Goal: Task Accomplishment & Management: Complete application form

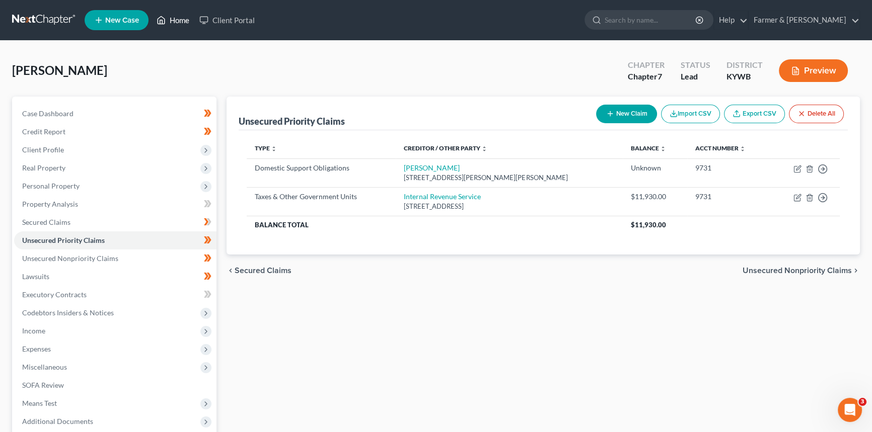
click at [175, 20] on link "Home" at bounding box center [173, 20] width 43 height 18
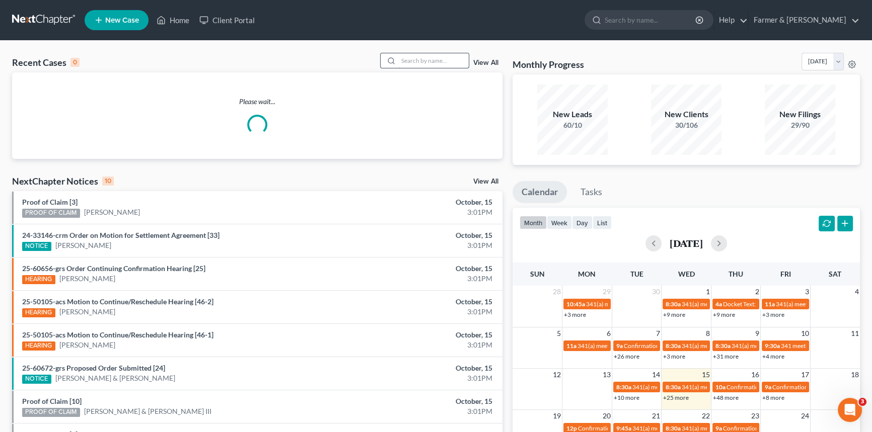
click at [422, 62] on input "search" at bounding box center [433, 60] width 70 height 15
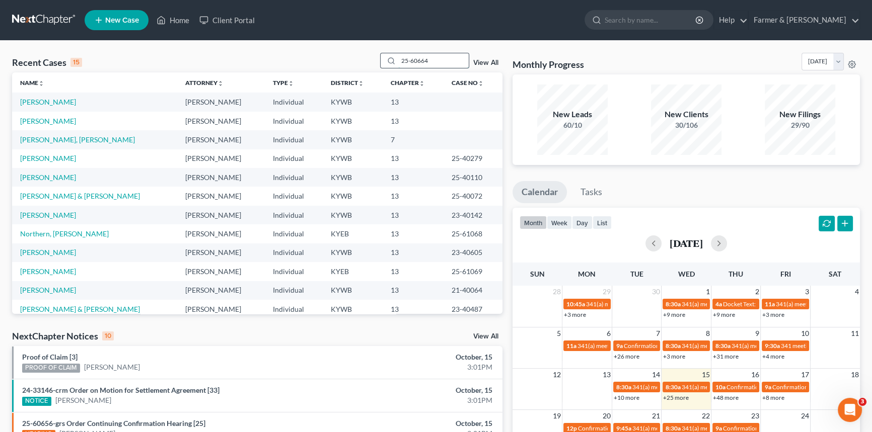
type input "25-60664"
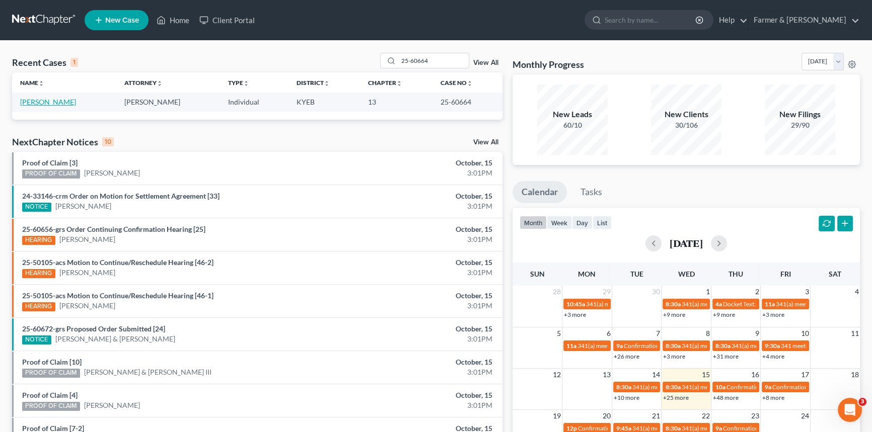
click at [35, 102] on link "[PERSON_NAME]" at bounding box center [48, 102] width 56 height 9
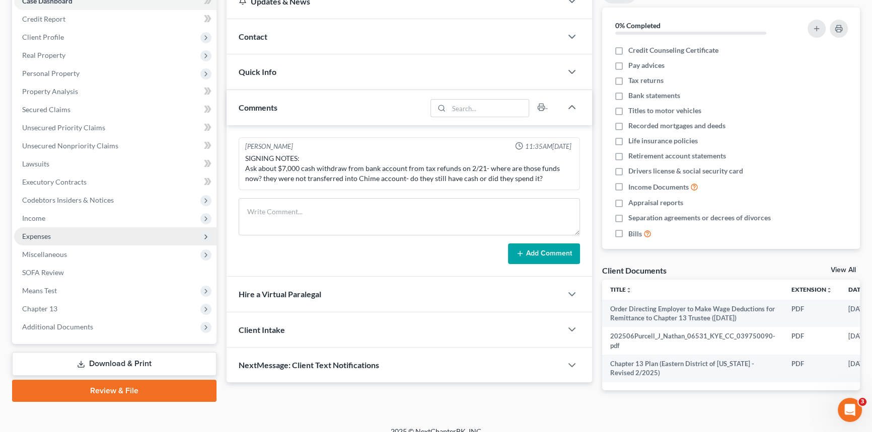
scroll to position [131, 0]
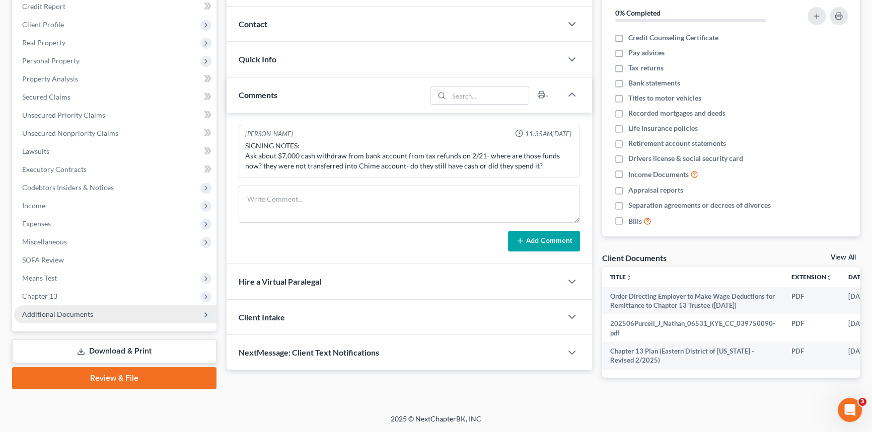
click at [61, 312] on span "Additional Documents" at bounding box center [57, 314] width 71 height 9
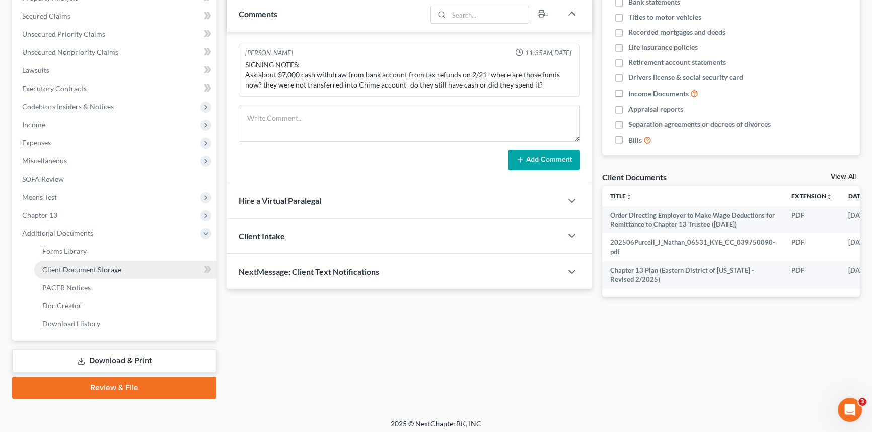
scroll to position [210, 0]
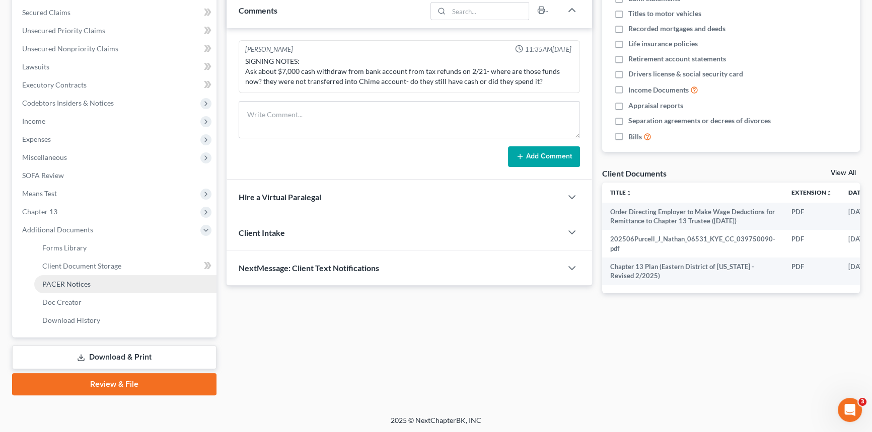
click at [62, 281] on span "PACER Notices" at bounding box center [66, 284] width 48 height 9
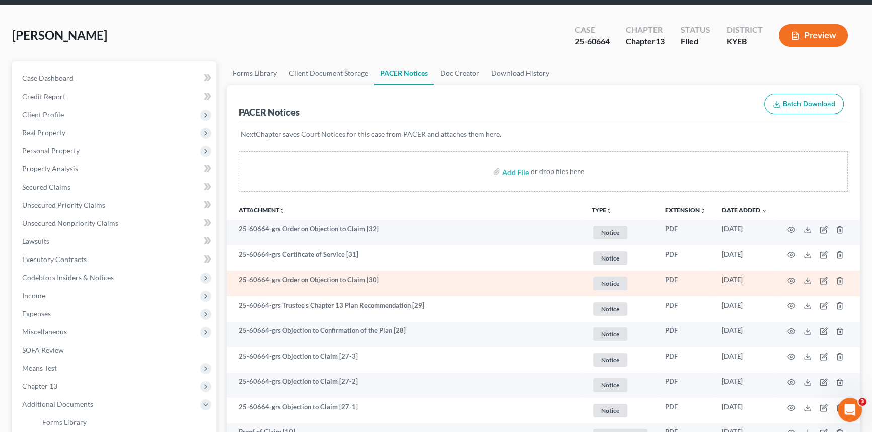
scroll to position [45, 0]
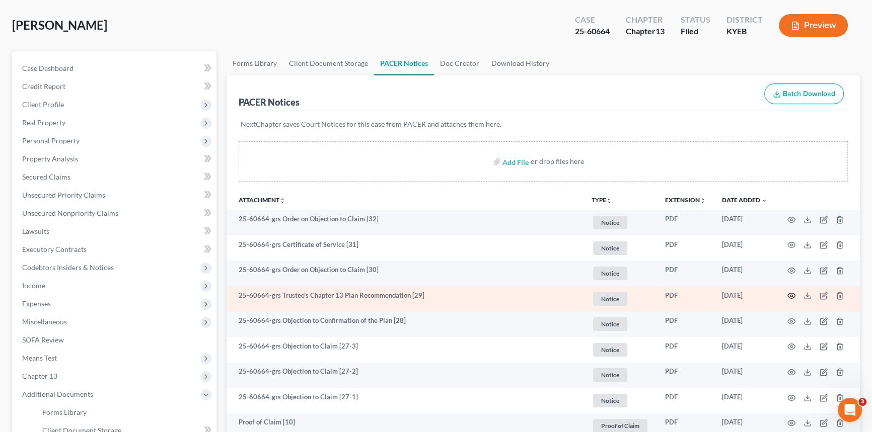
click at [790, 294] on icon "button" at bounding box center [791, 296] width 8 height 8
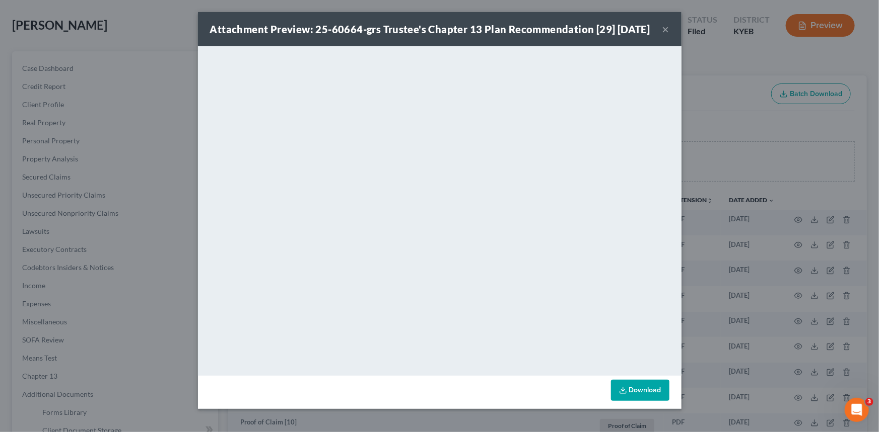
click at [663, 35] on button "×" at bounding box center [665, 29] width 7 height 12
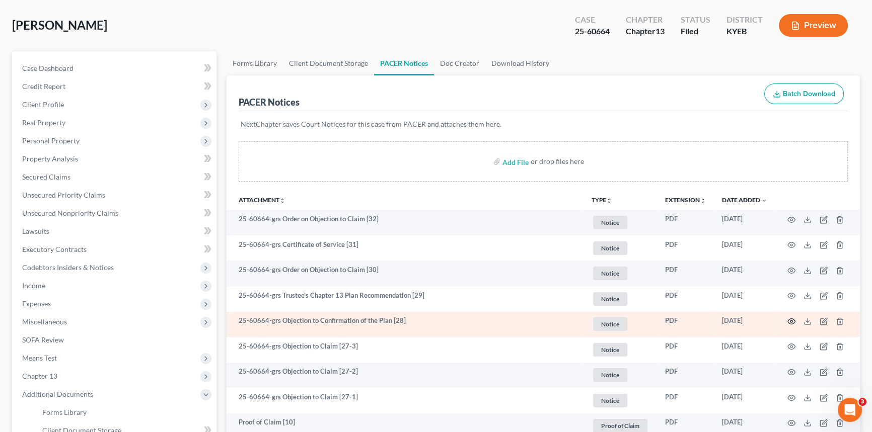
click at [791, 320] on icon "button" at bounding box center [791, 322] width 8 height 8
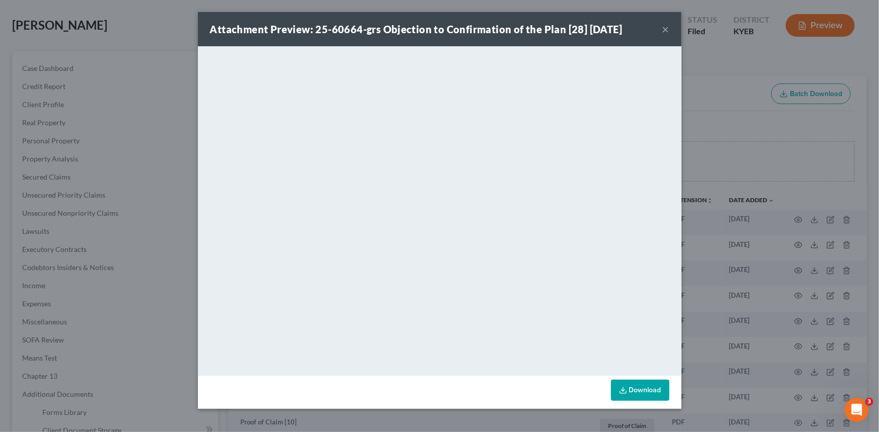
click at [668, 29] on button "×" at bounding box center [665, 29] width 7 height 12
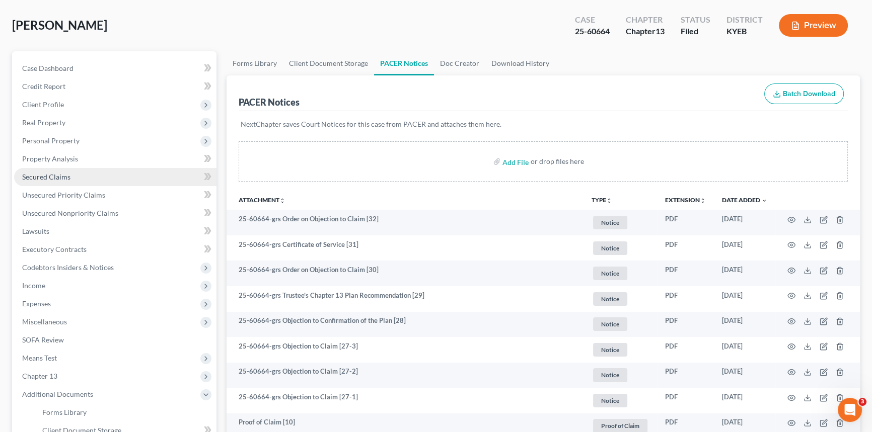
click at [103, 177] on link "Secured Claims" at bounding box center [115, 177] width 202 height 18
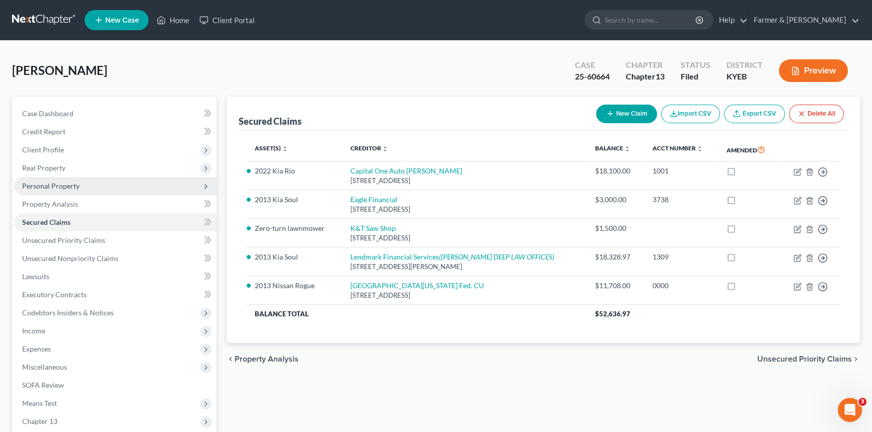
click at [83, 185] on span "Personal Property" at bounding box center [115, 186] width 202 height 18
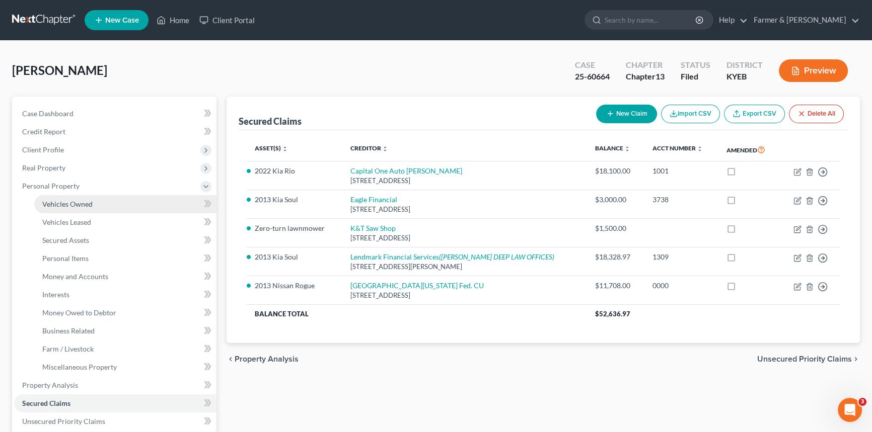
click at [80, 200] on span "Vehicles Owned" at bounding box center [67, 204] width 50 height 9
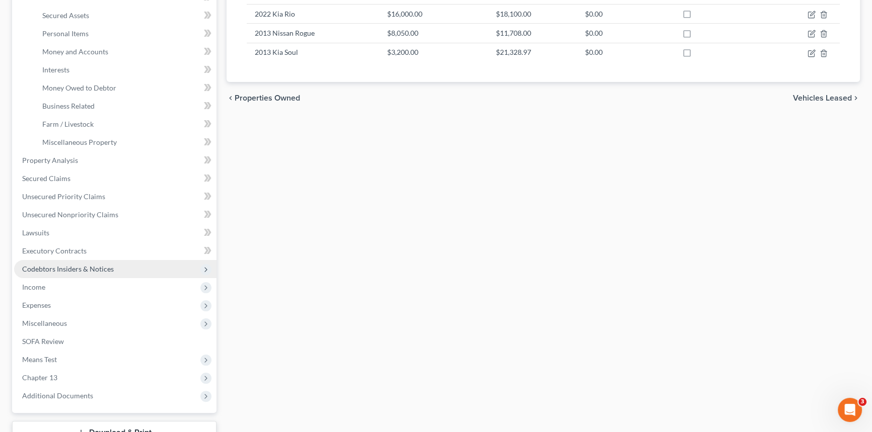
scroll to position [229, 0]
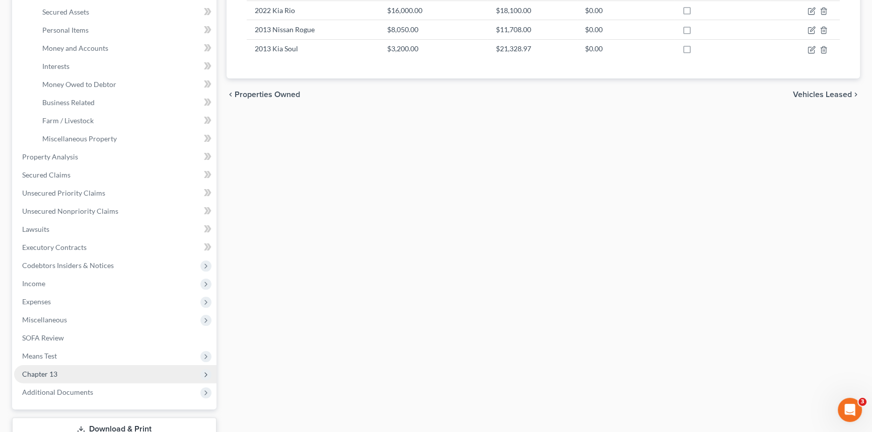
click at [44, 374] on span "Chapter 13" at bounding box center [39, 374] width 35 height 9
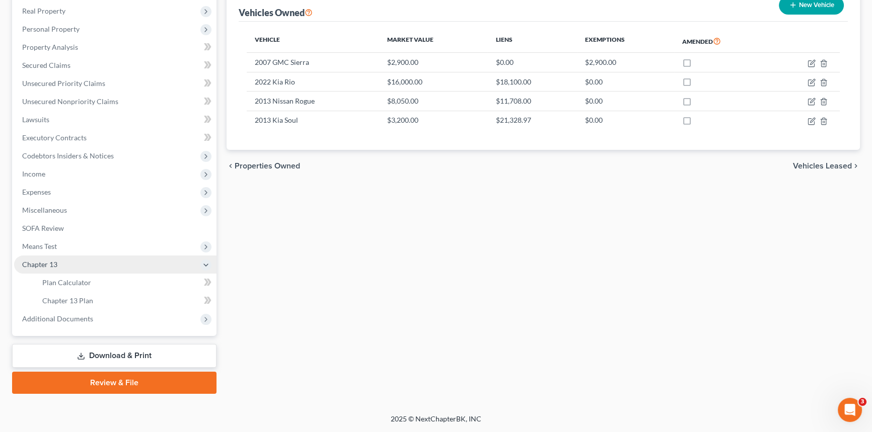
scroll to position [156, 0]
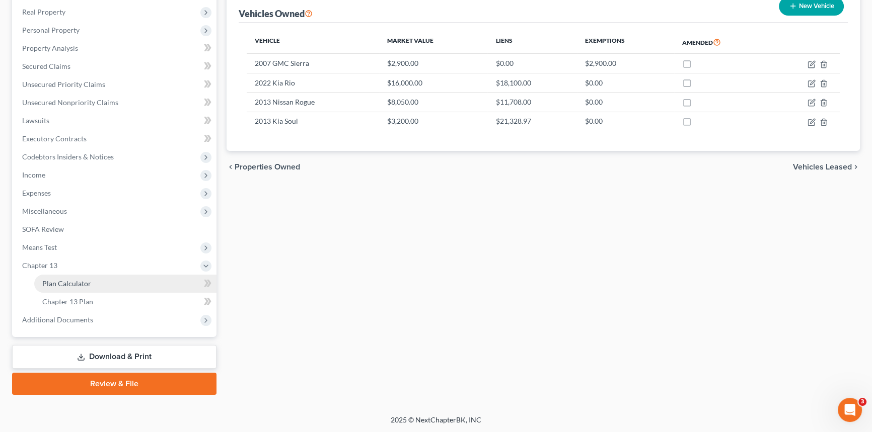
click at [68, 284] on span "Plan Calculator" at bounding box center [66, 283] width 49 height 9
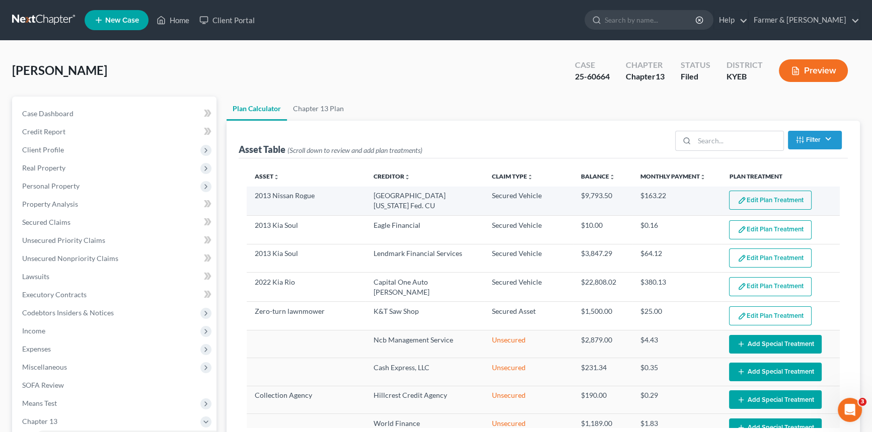
select select "59"
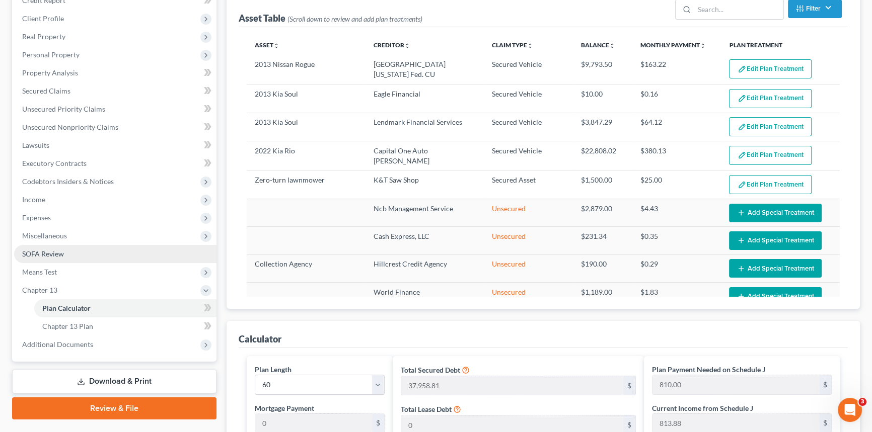
scroll to position [224, 0]
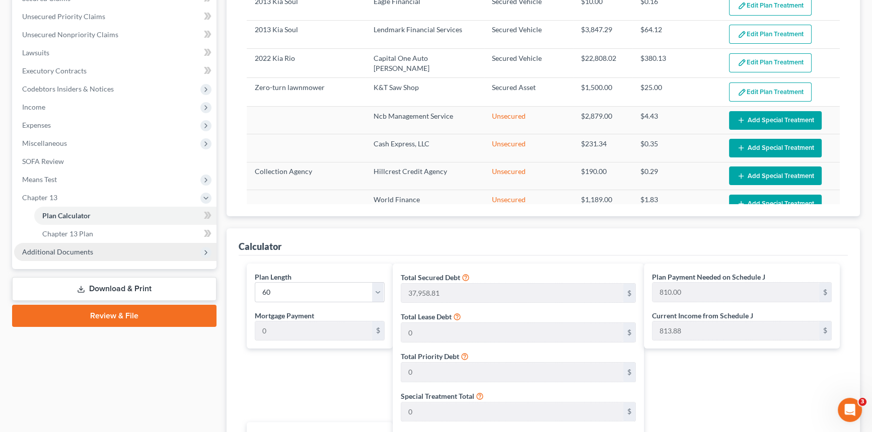
click at [72, 255] on span "Additional Documents" at bounding box center [57, 252] width 71 height 9
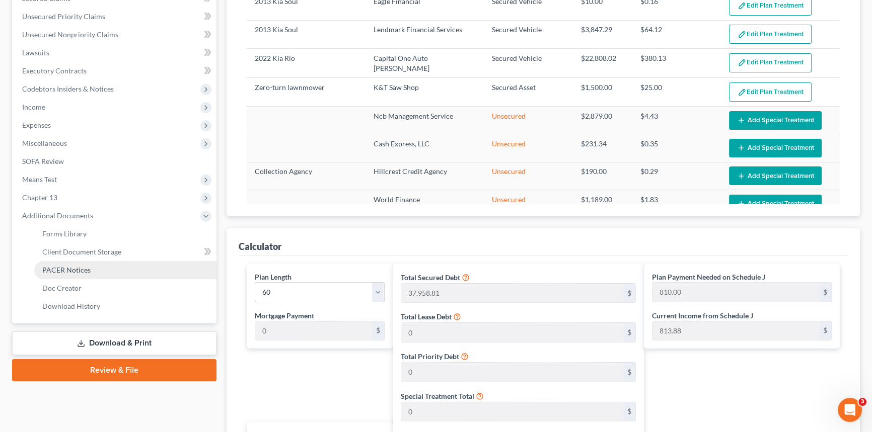
click at [70, 269] on span "PACER Notices" at bounding box center [66, 270] width 48 height 9
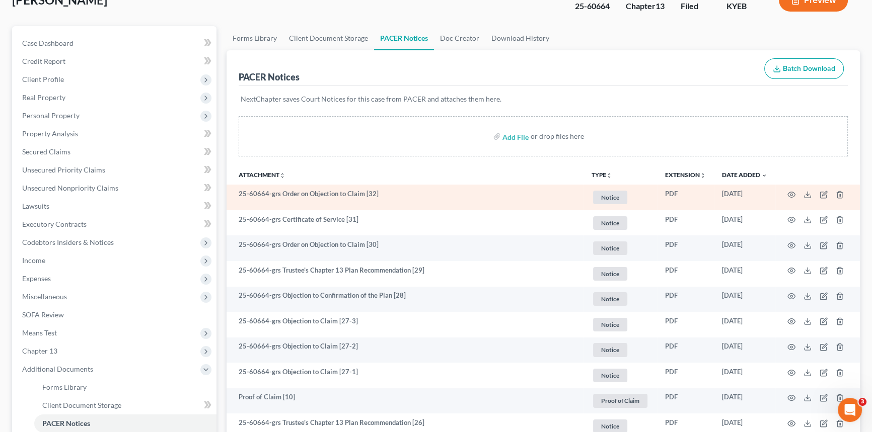
scroll to position [91, 0]
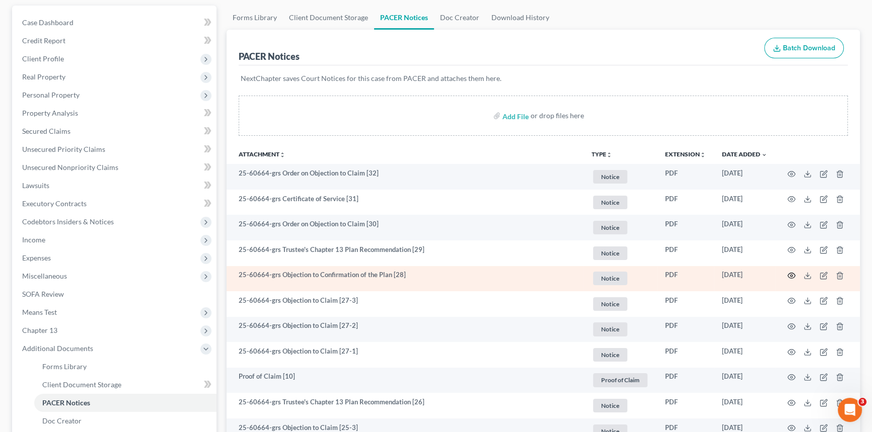
click at [792, 273] on icon "button" at bounding box center [791, 276] width 8 height 8
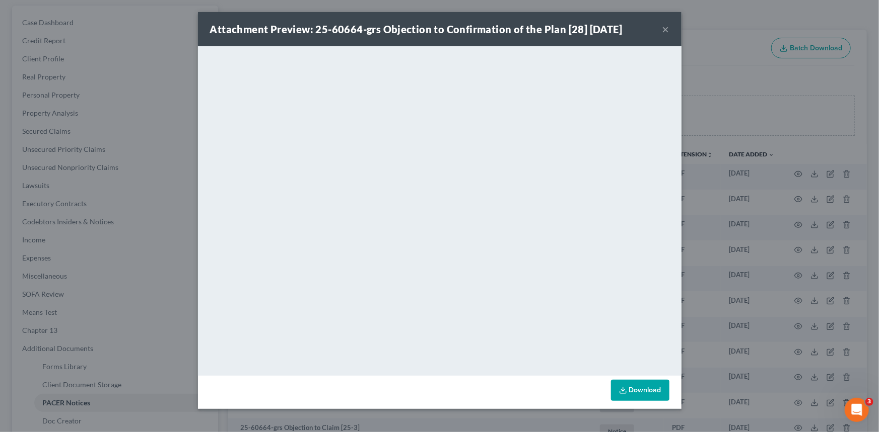
drag, startPoint x: 667, startPoint y: 28, endPoint x: 652, endPoint y: 49, distance: 25.0
click at [667, 28] on button "×" at bounding box center [665, 29] width 7 height 12
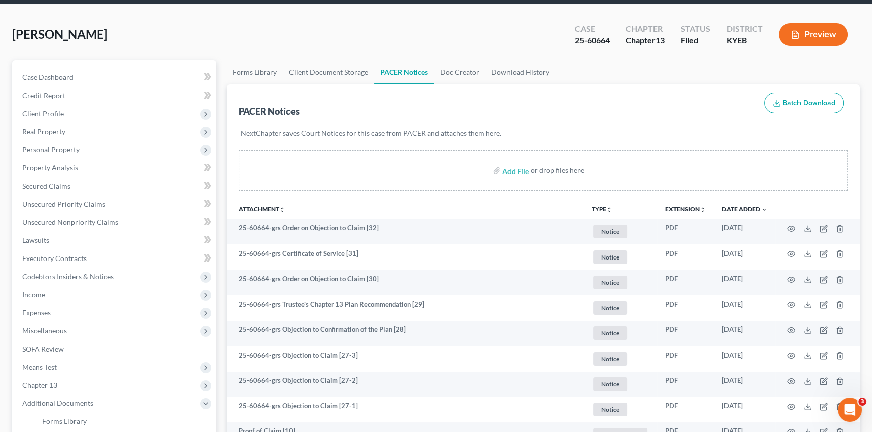
scroll to position [0, 0]
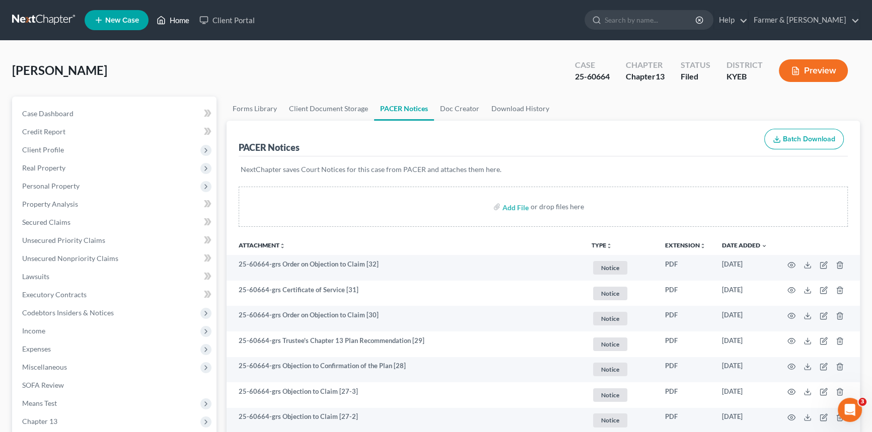
drag, startPoint x: 178, startPoint y: 19, endPoint x: 330, endPoint y: 40, distance: 153.4
click at [178, 19] on link "Home" at bounding box center [173, 20] width 43 height 18
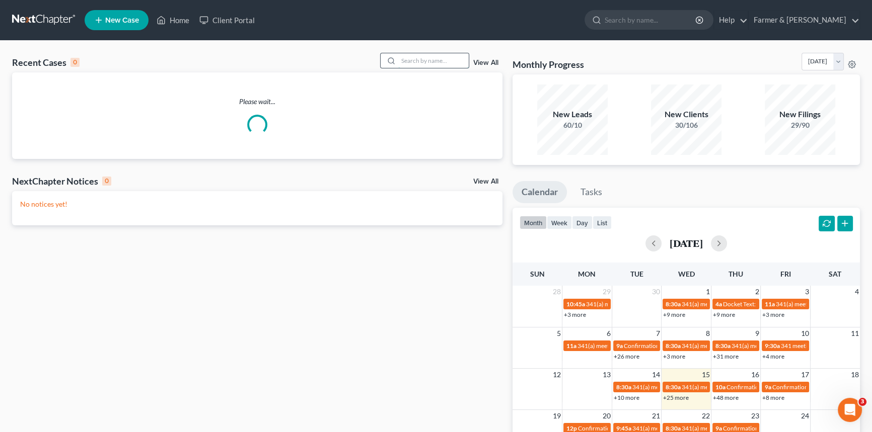
click at [412, 62] on input "search" at bounding box center [433, 60] width 70 height 15
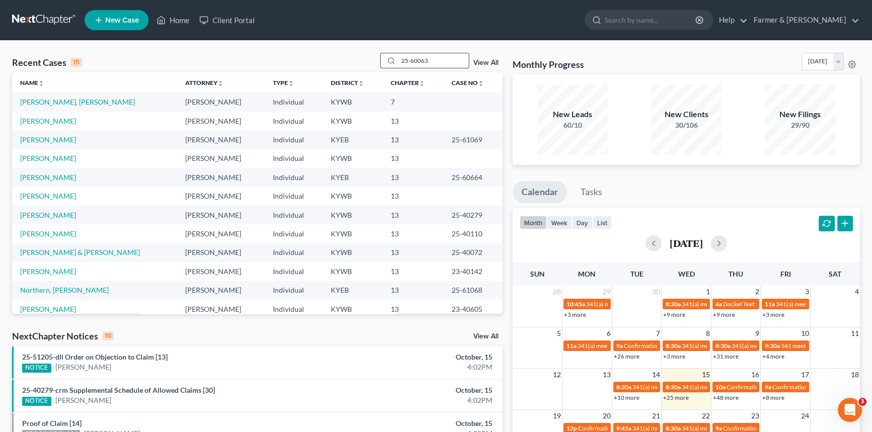
type input "25-60063"
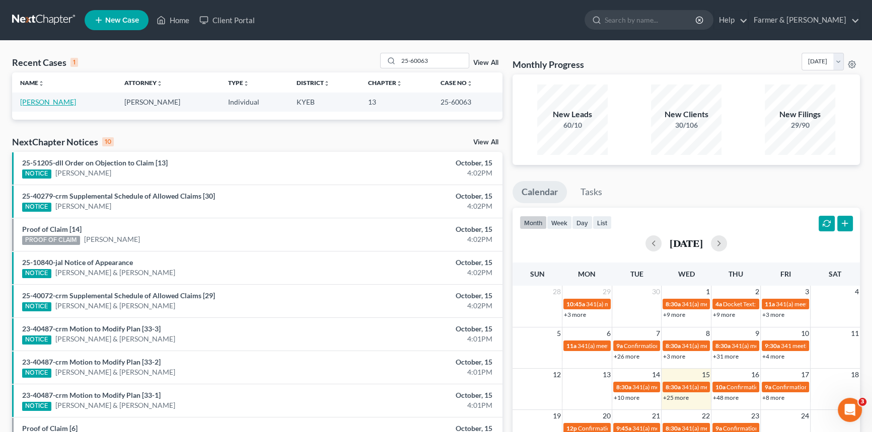
click at [73, 102] on link "[PERSON_NAME]" at bounding box center [48, 102] width 56 height 9
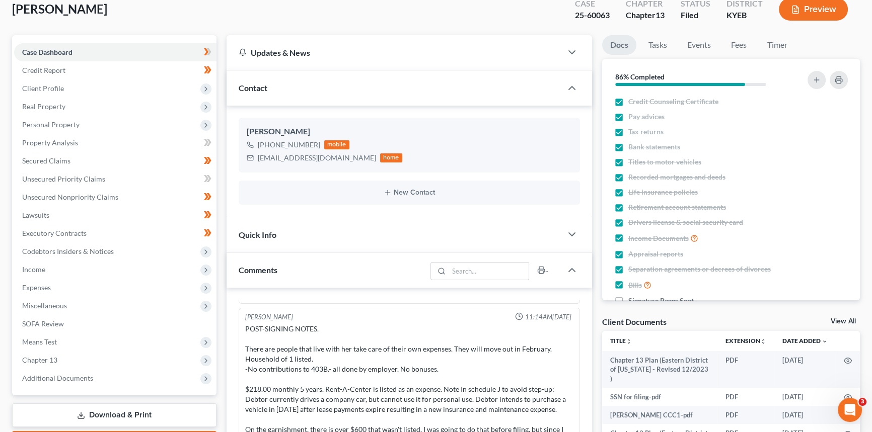
scroll to position [183, 0]
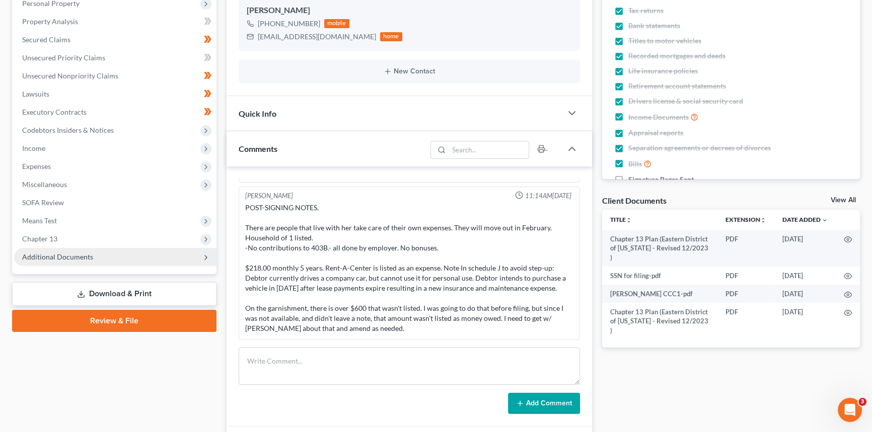
click at [81, 255] on span "Additional Documents" at bounding box center [57, 257] width 71 height 9
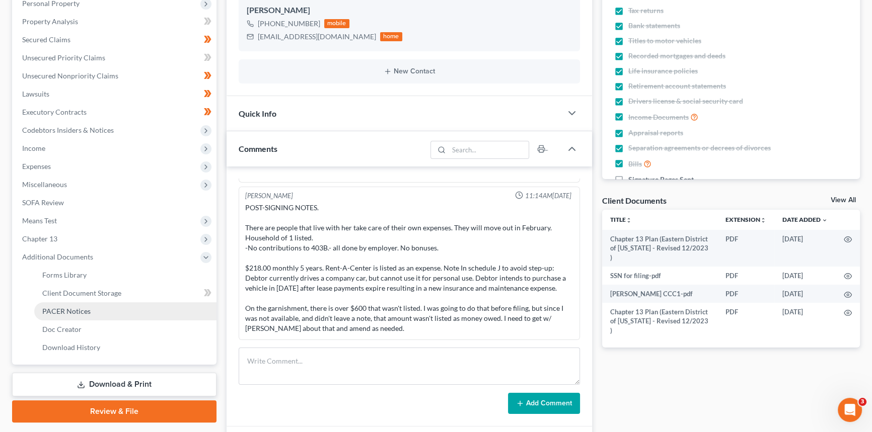
click at [77, 312] on span "PACER Notices" at bounding box center [66, 311] width 48 height 9
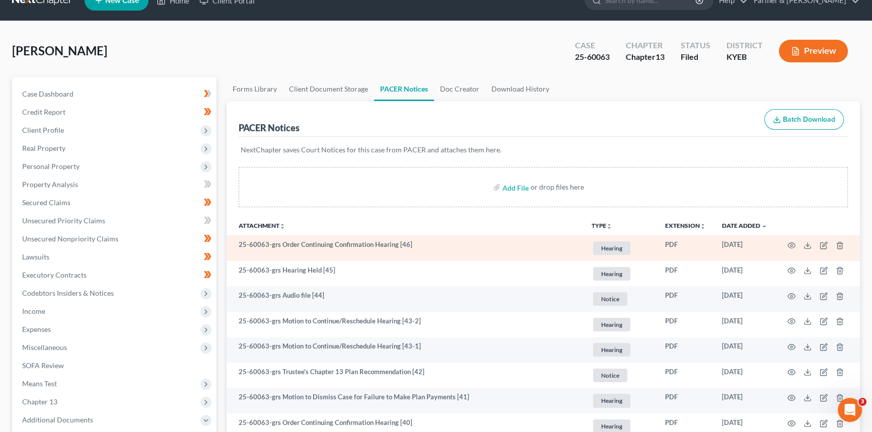
scroll to position [91, 0]
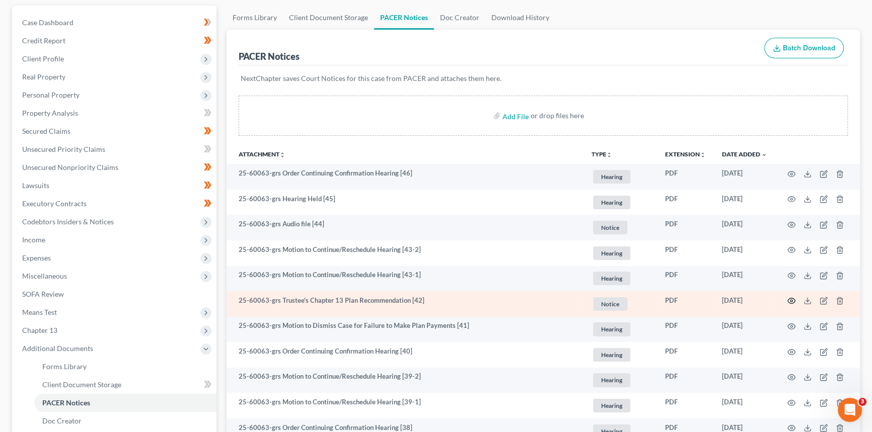
click at [792, 297] on icon "button" at bounding box center [791, 301] width 8 height 8
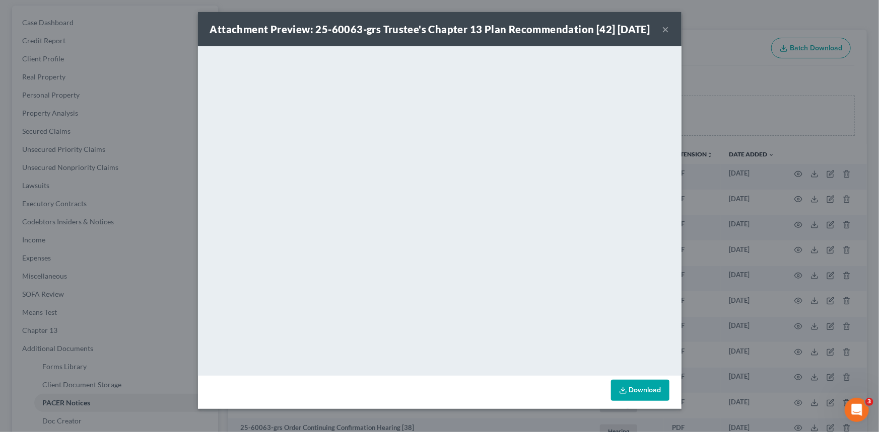
click at [663, 35] on button "×" at bounding box center [665, 29] width 7 height 12
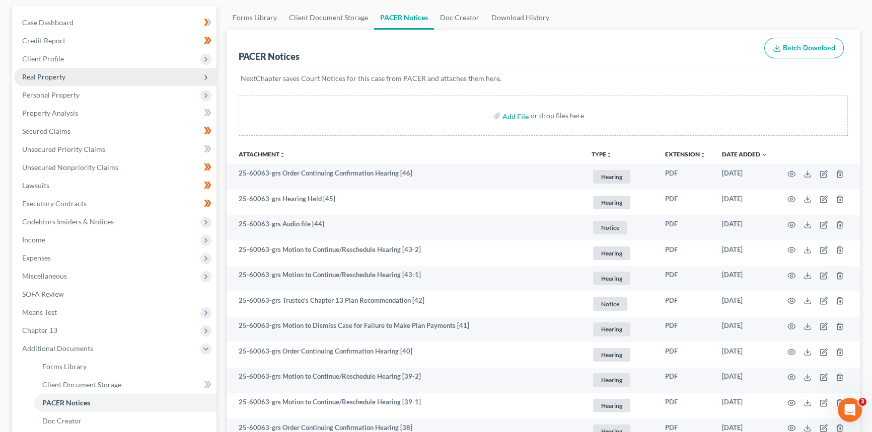
scroll to position [0, 0]
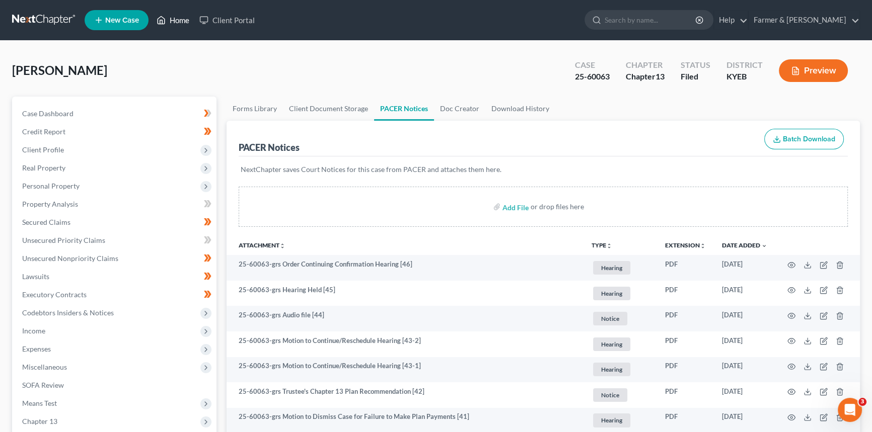
click at [181, 19] on link "Home" at bounding box center [173, 20] width 43 height 18
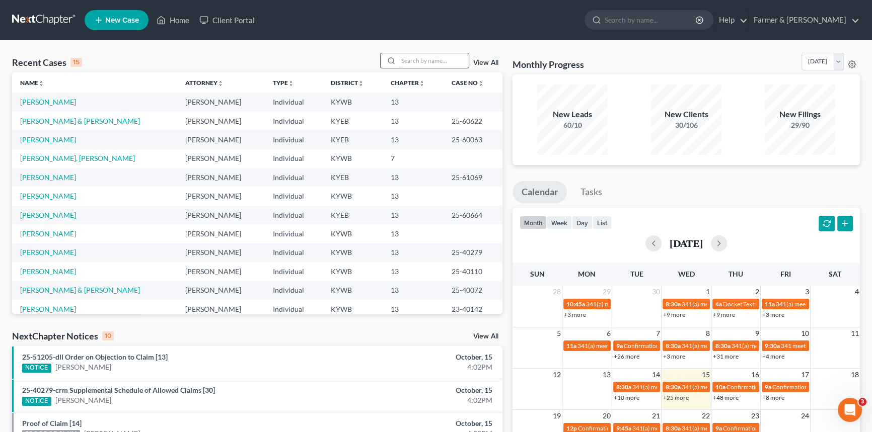
click at [419, 57] on input "search" at bounding box center [433, 60] width 70 height 15
type input "25-60368"
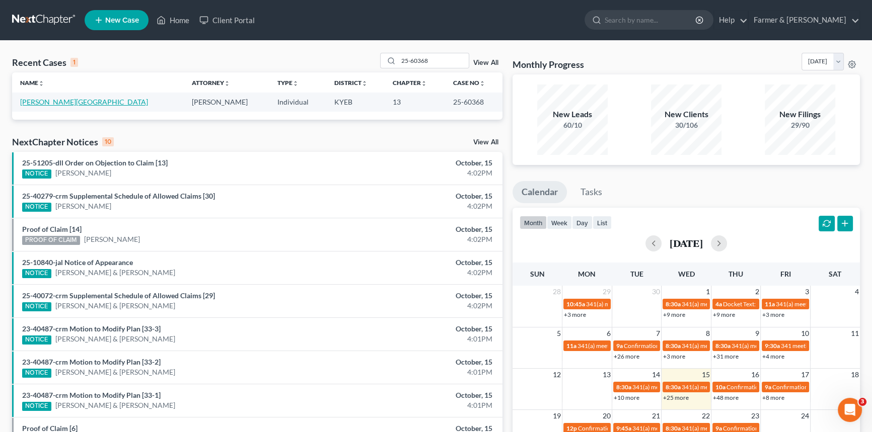
click at [52, 102] on link "[PERSON_NAME][GEOGRAPHIC_DATA]" at bounding box center [84, 102] width 128 height 9
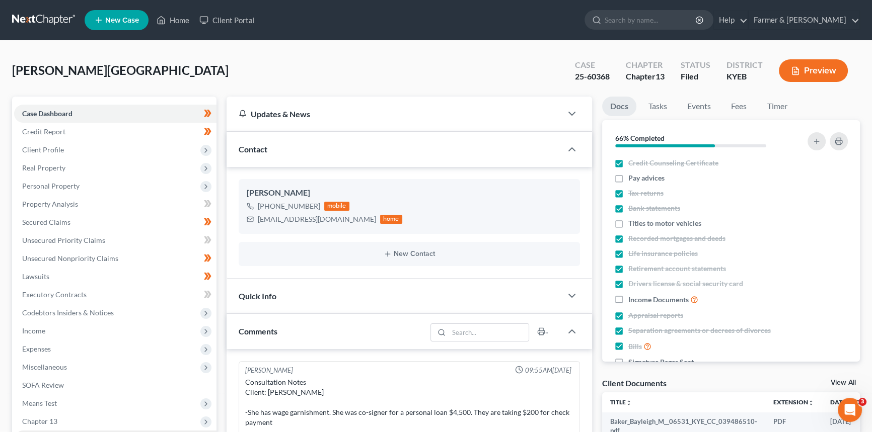
click at [74, 432] on span "Additional Documents" at bounding box center [57, 439] width 71 height 9
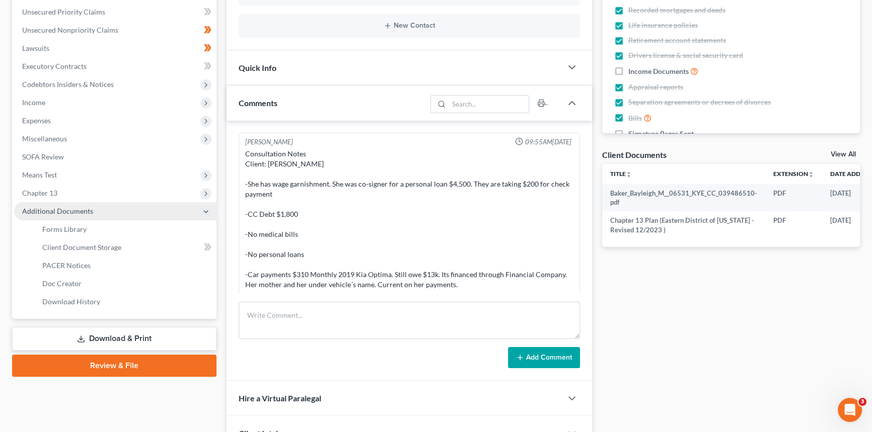
scroll to position [230, 0]
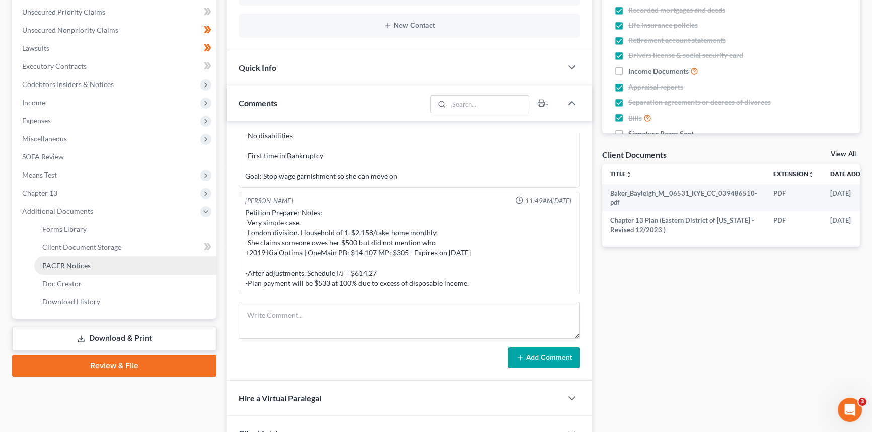
click at [72, 264] on span "PACER Notices" at bounding box center [66, 265] width 48 height 9
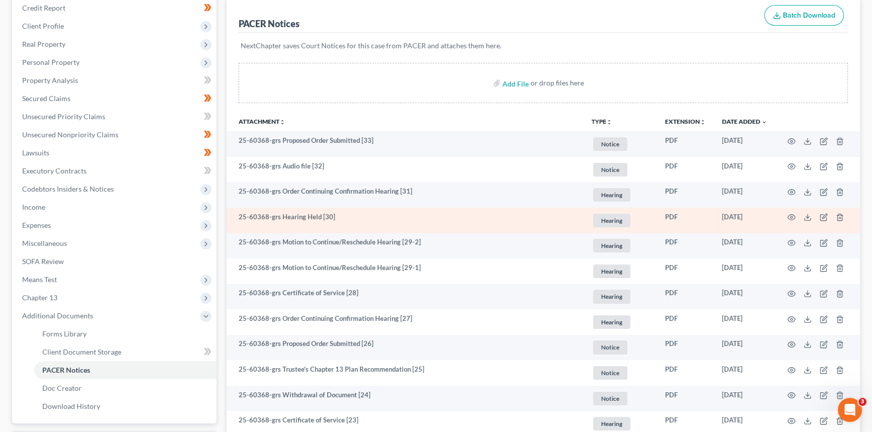
scroll to position [183, 0]
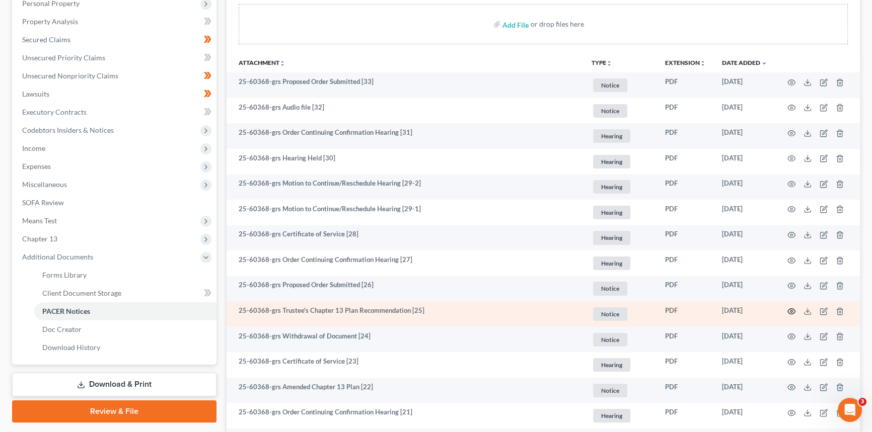
click at [789, 311] on icon "button" at bounding box center [791, 312] width 8 height 8
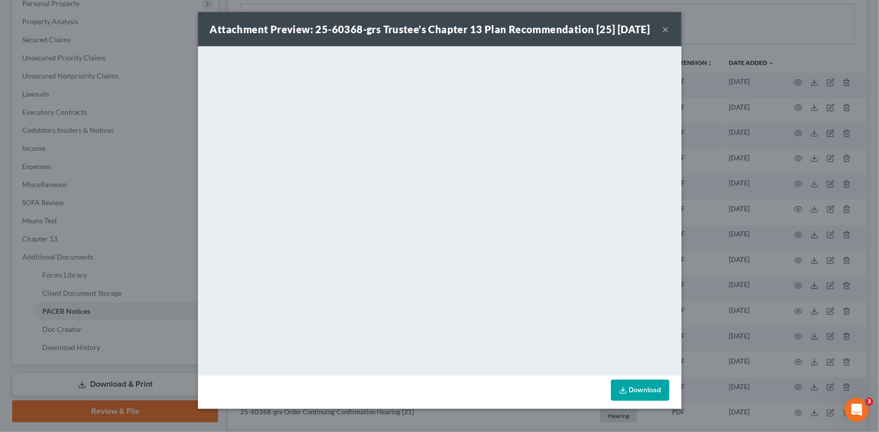
click at [665, 35] on button "×" at bounding box center [665, 29] width 7 height 12
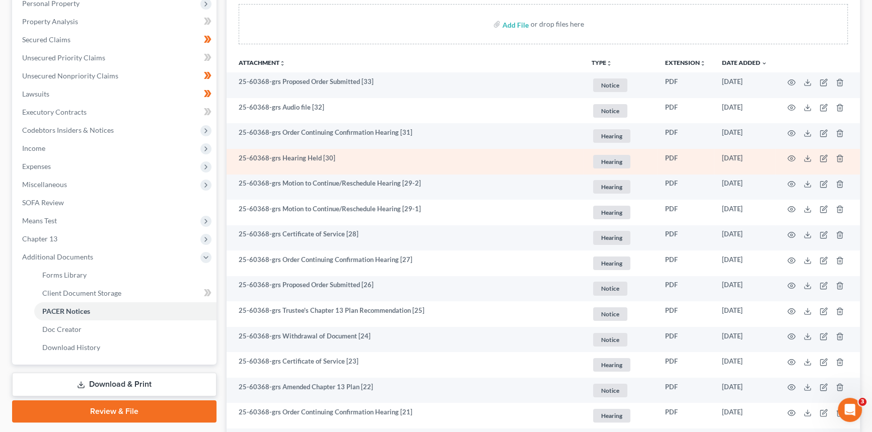
scroll to position [0, 0]
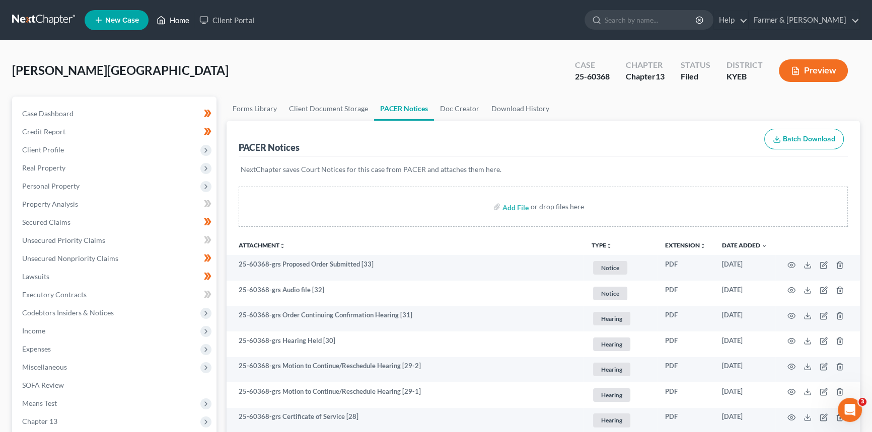
click at [181, 26] on link "Home" at bounding box center [173, 20] width 43 height 18
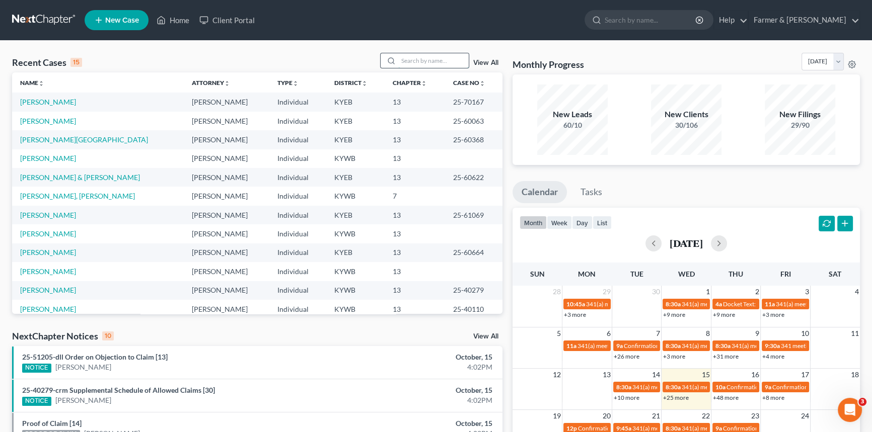
click at [421, 64] on input "search" at bounding box center [433, 60] width 70 height 15
type input "25-60622"
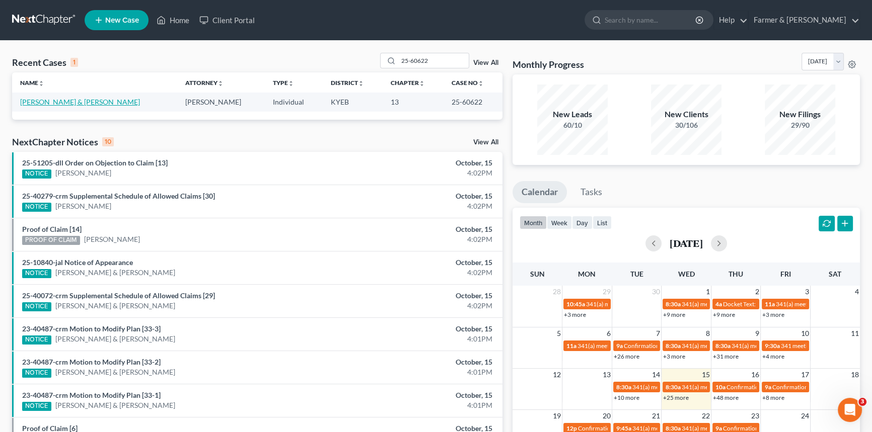
click at [52, 99] on link "[PERSON_NAME] & [PERSON_NAME]" at bounding box center [80, 102] width 120 height 9
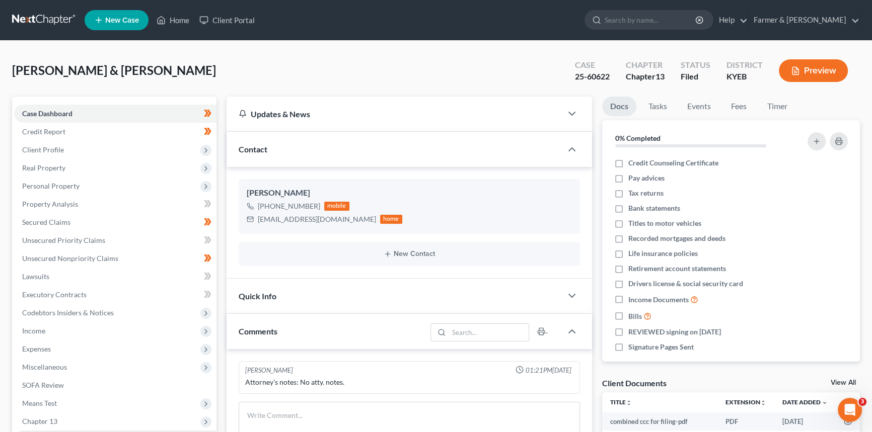
scroll to position [119, 0]
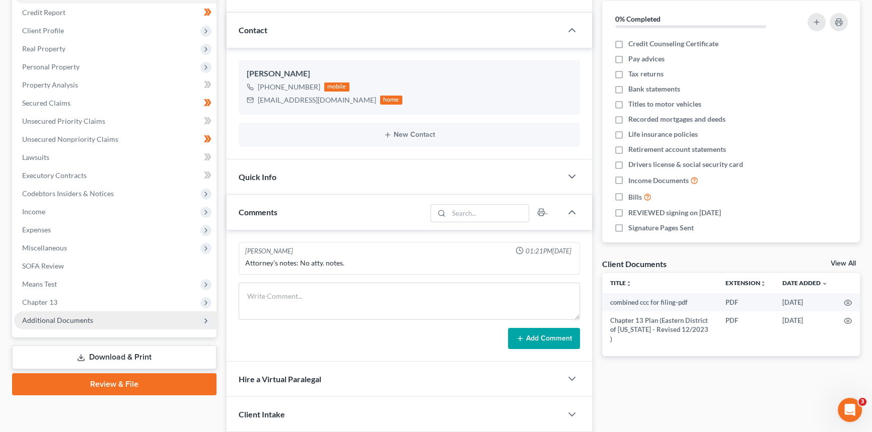
click at [56, 319] on span "Additional Documents" at bounding box center [57, 320] width 71 height 9
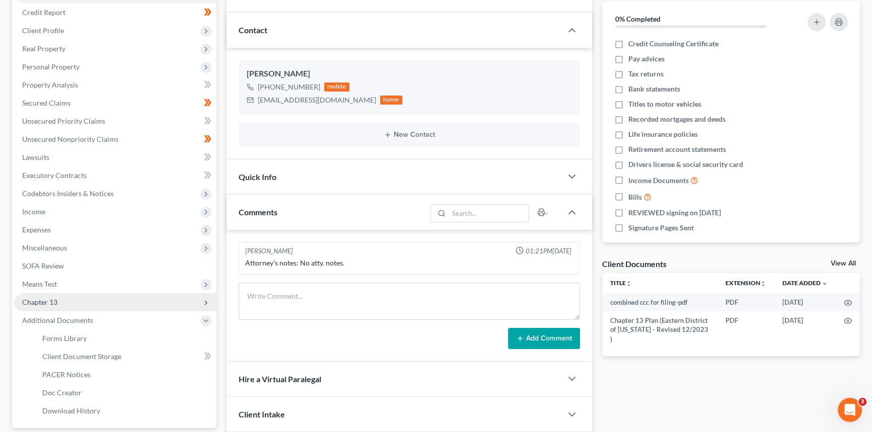
scroll to position [210, 0]
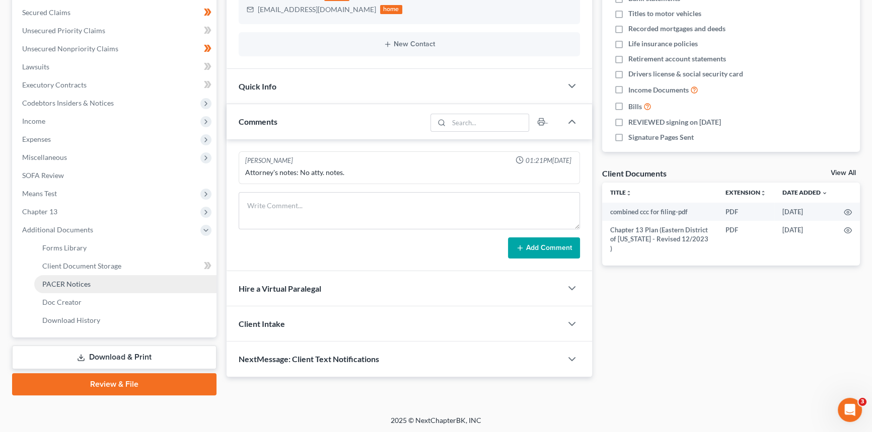
click at [80, 282] on span "PACER Notices" at bounding box center [66, 284] width 48 height 9
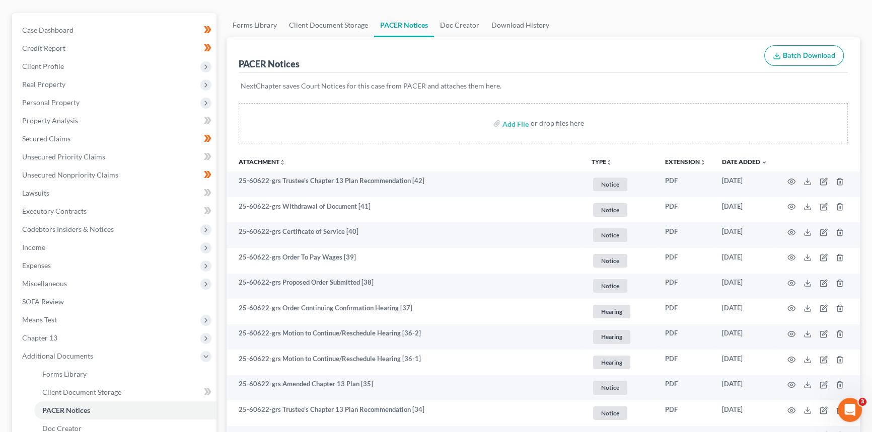
scroll to position [91, 0]
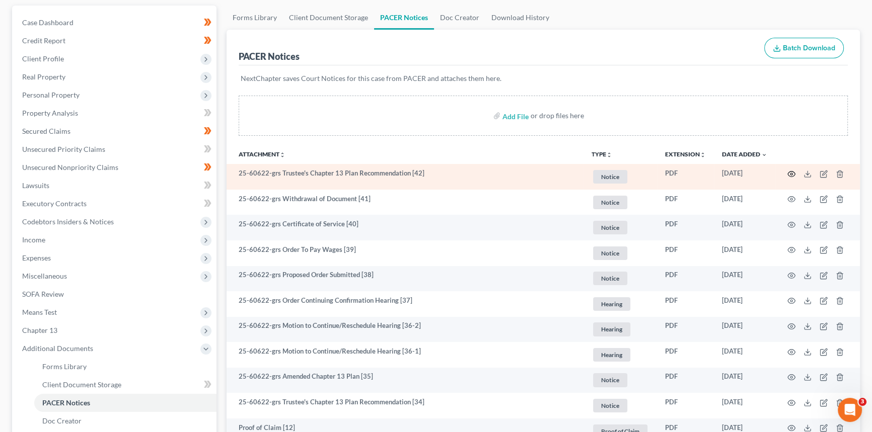
click at [792, 171] on icon "button" at bounding box center [791, 174] width 8 height 8
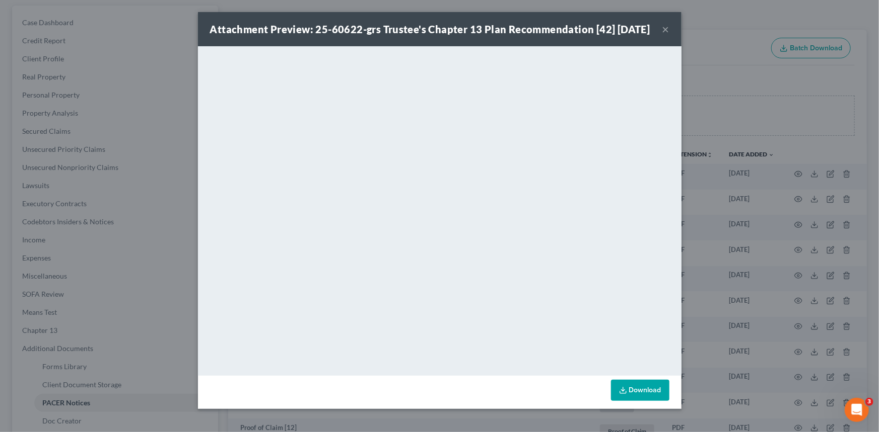
click at [663, 35] on button "×" at bounding box center [665, 29] width 7 height 12
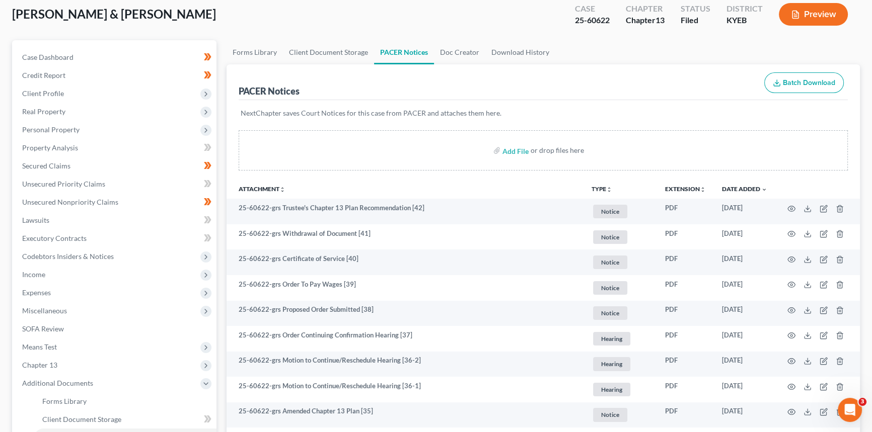
scroll to position [0, 0]
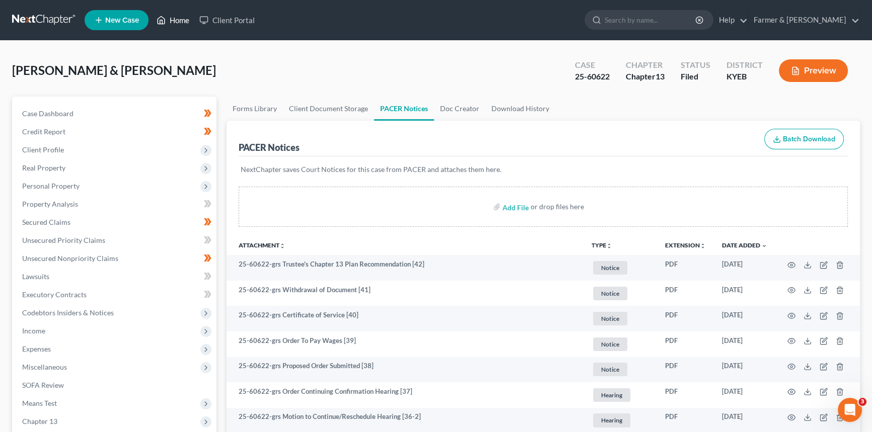
click at [179, 22] on link "Home" at bounding box center [173, 20] width 43 height 18
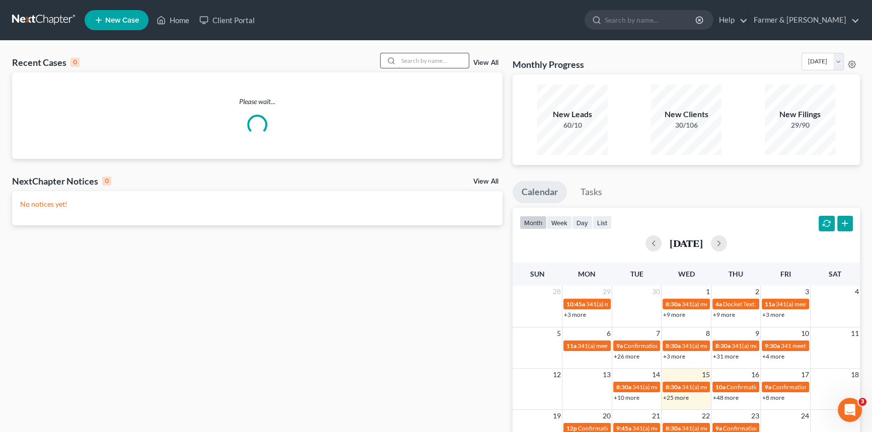
click at [427, 59] on input "search" at bounding box center [433, 60] width 70 height 15
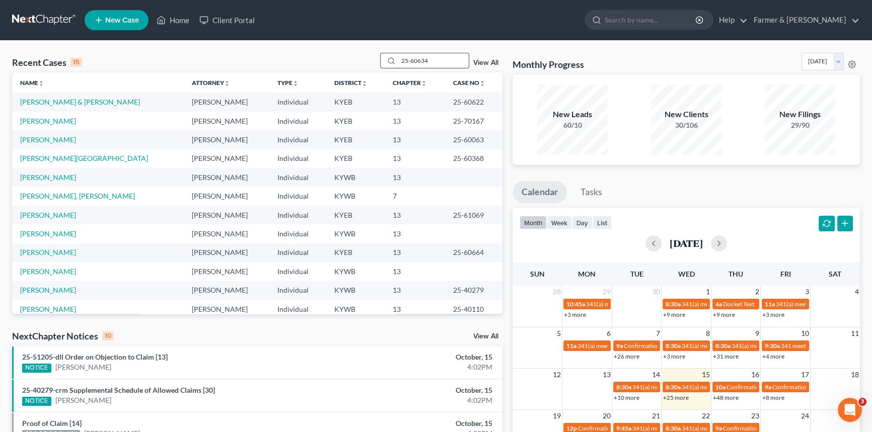
type input "25-60634"
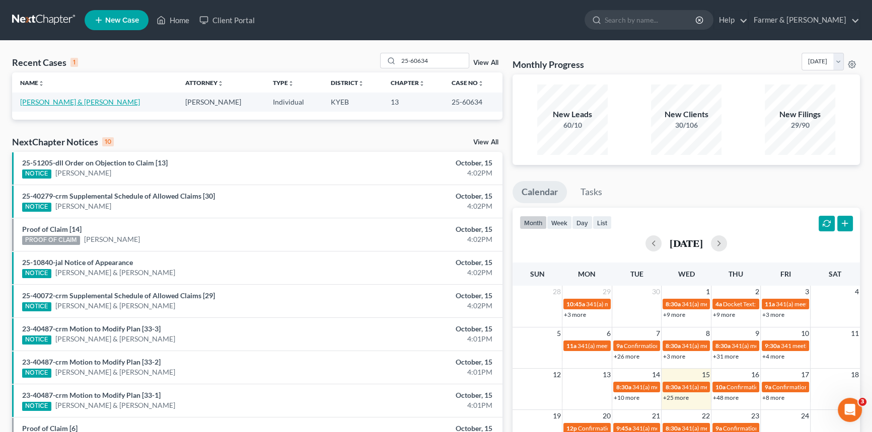
click at [51, 103] on link "[PERSON_NAME] & [PERSON_NAME]" at bounding box center [80, 102] width 120 height 9
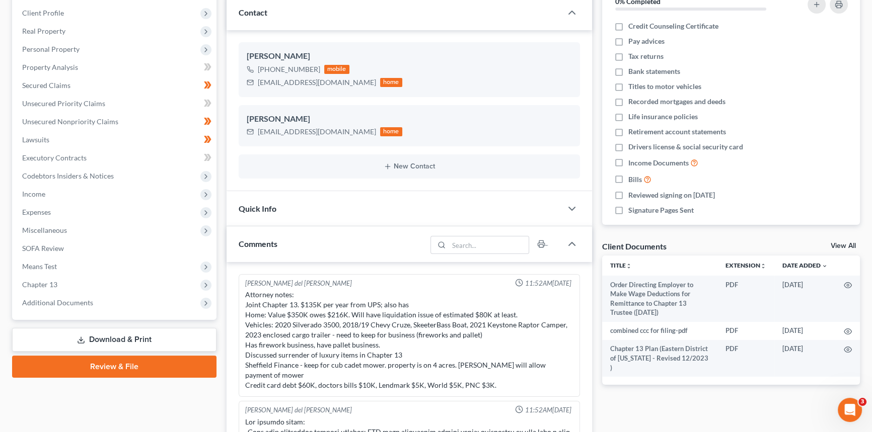
scroll to position [665, 0]
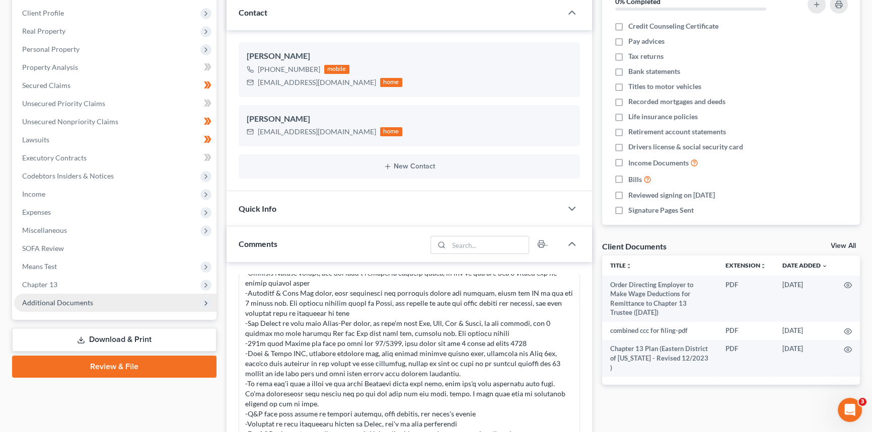
click at [80, 305] on span "Additional Documents" at bounding box center [57, 303] width 71 height 9
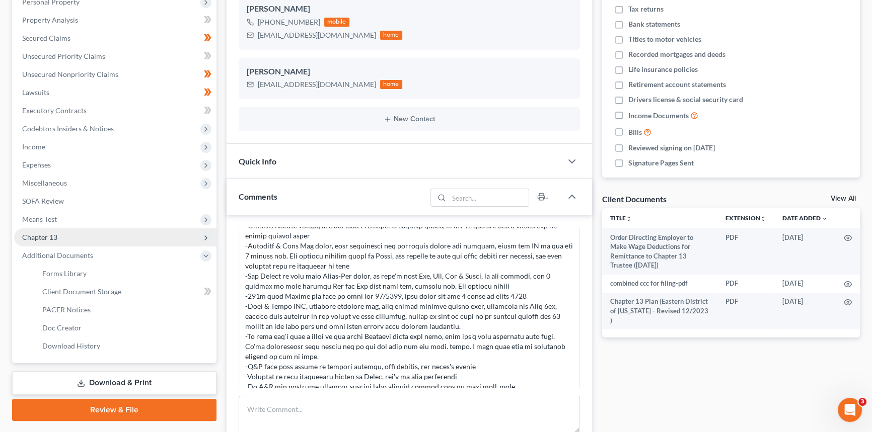
scroll to position [274, 0]
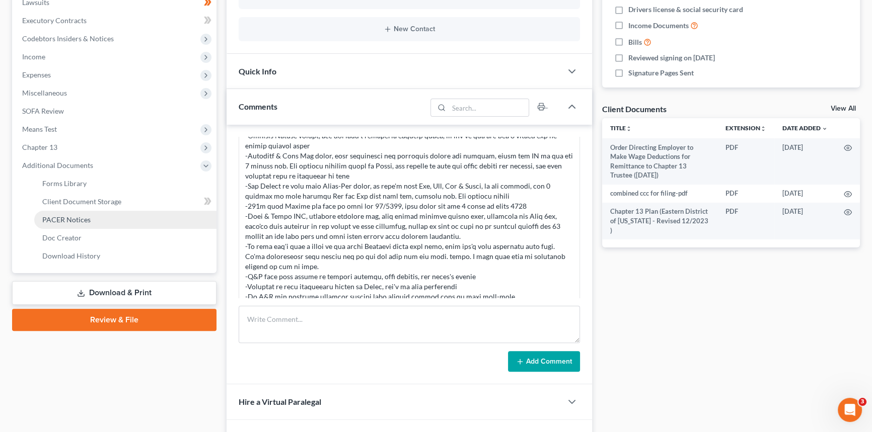
click at [86, 223] on span "PACER Notices" at bounding box center [66, 219] width 48 height 9
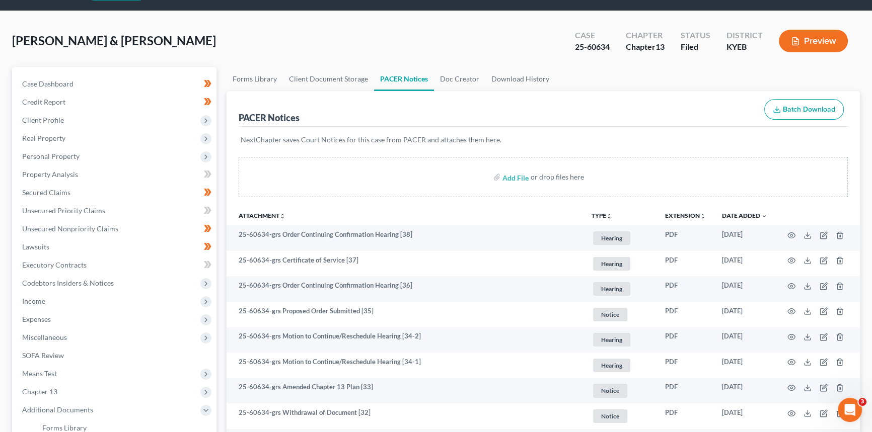
scroll to position [45, 0]
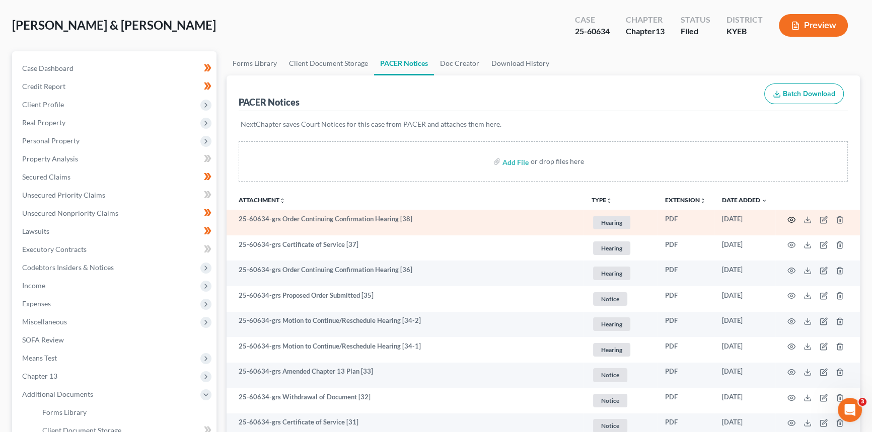
click at [791, 218] on icon "button" at bounding box center [791, 220] width 8 height 8
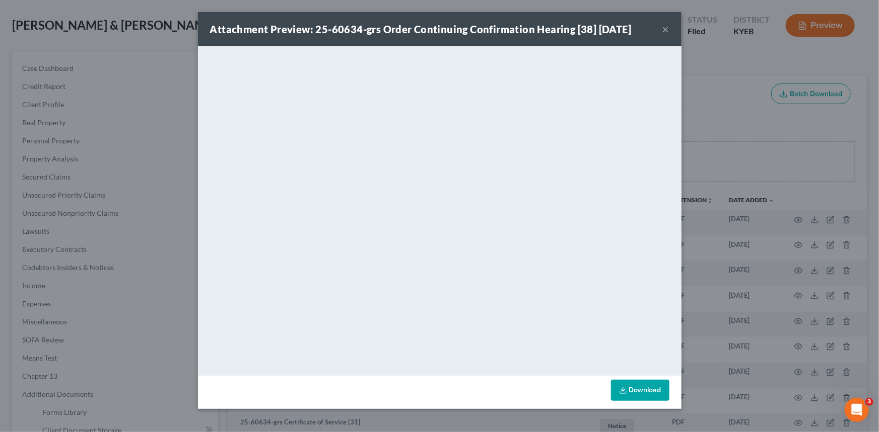
click at [665, 29] on button "×" at bounding box center [665, 29] width 7 height 12
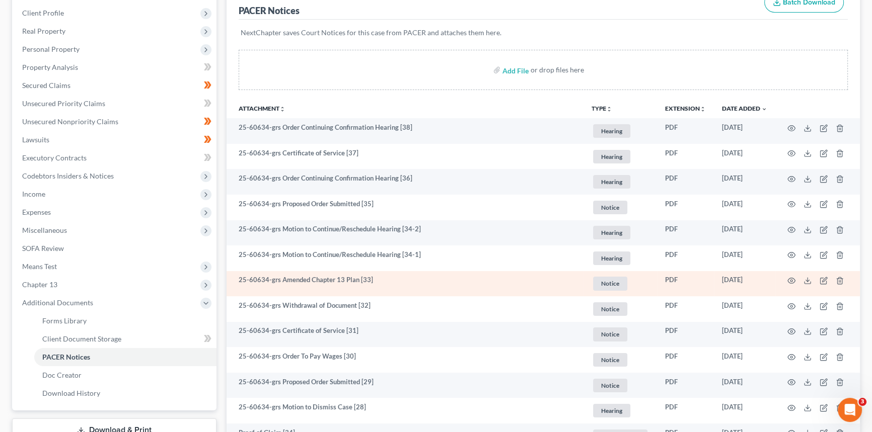
scroll to position [183, 0]
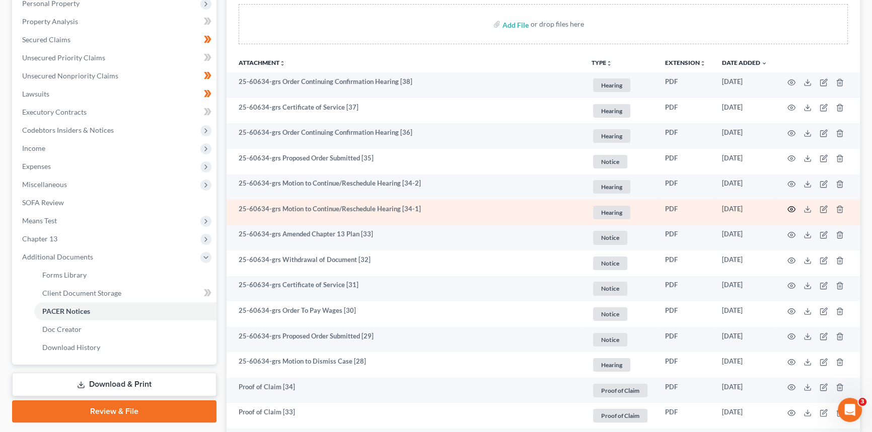
click at [791, 207] on icon "button" at bounding box center [791, 209] width 8 height 8
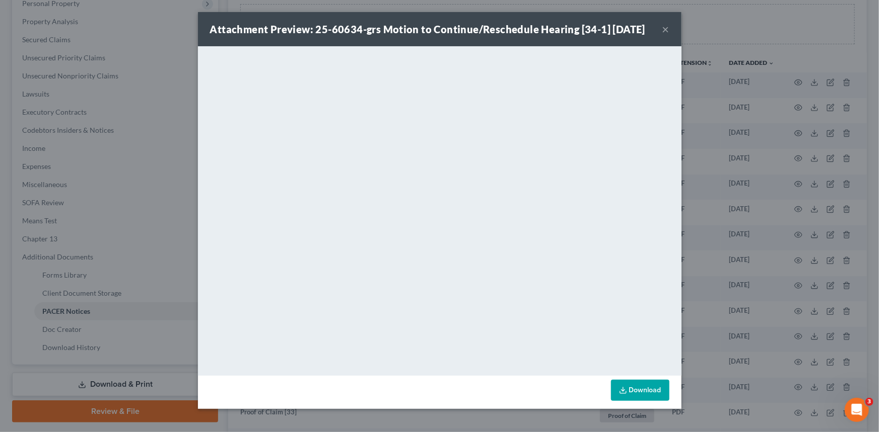
click at [663, 32] on button "×" at bounding box center [665, 29] width 7 height 12
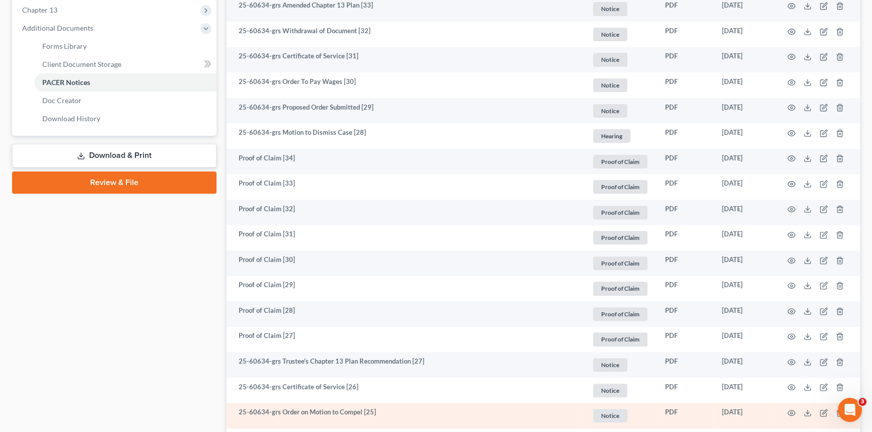
scroll to position [640, 0]
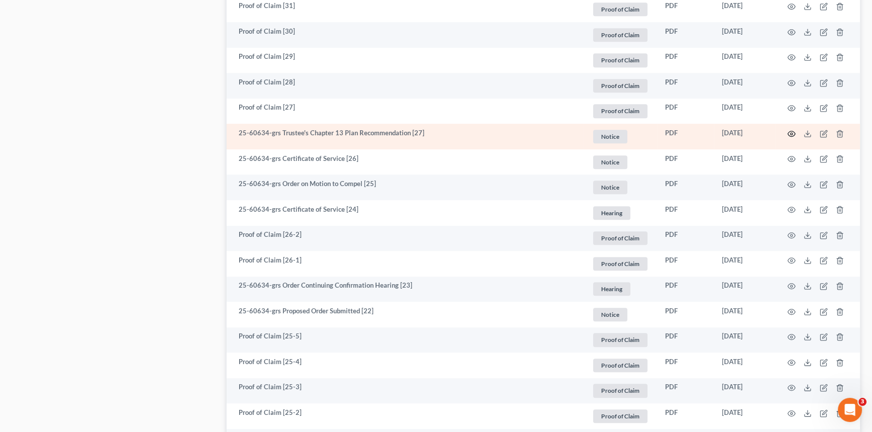
click at [792, 133] on icon "button" at bounding box center [791, 134] width 8 height 8
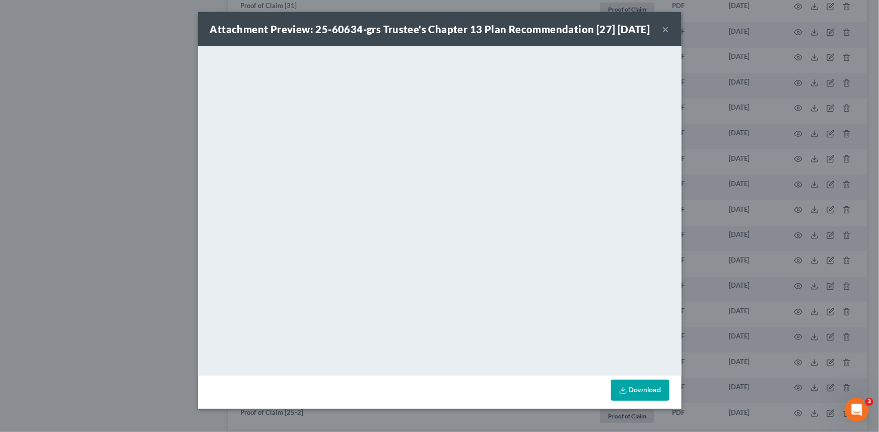
click at [662, 35] on button "×" at bounding box center [665, 29] width 7 height 12
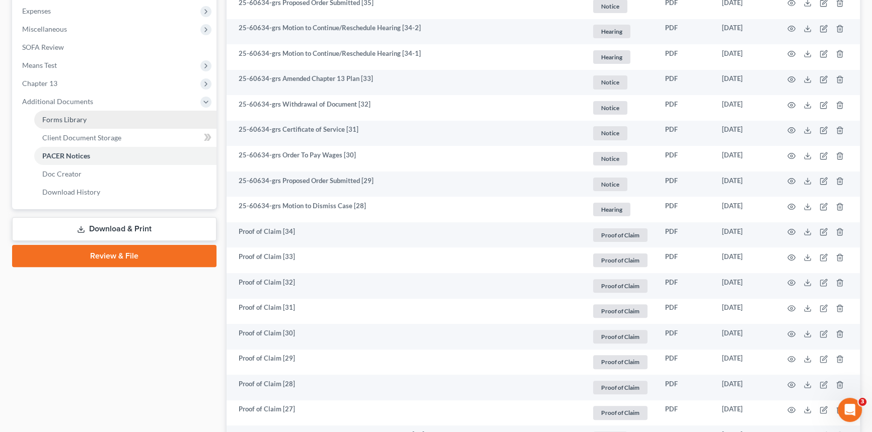
scroll to position [183, 0]
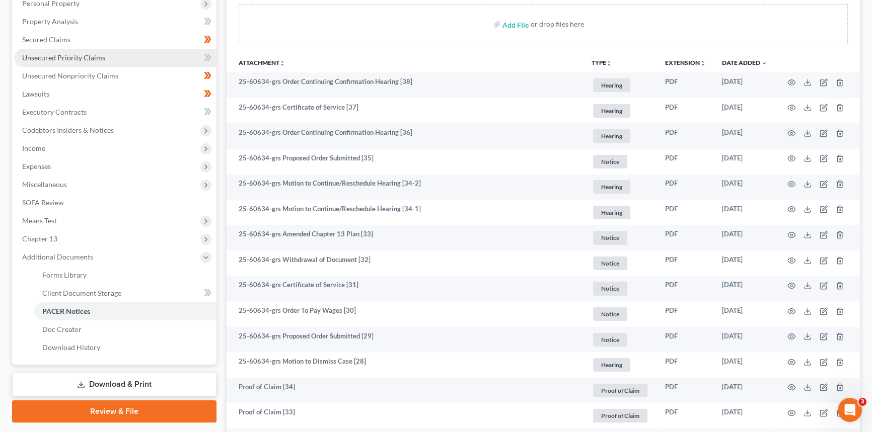
click at [88, 55] on span "Unsecured Priority Claims" at bounding box center [63, 57] width 83 height 9
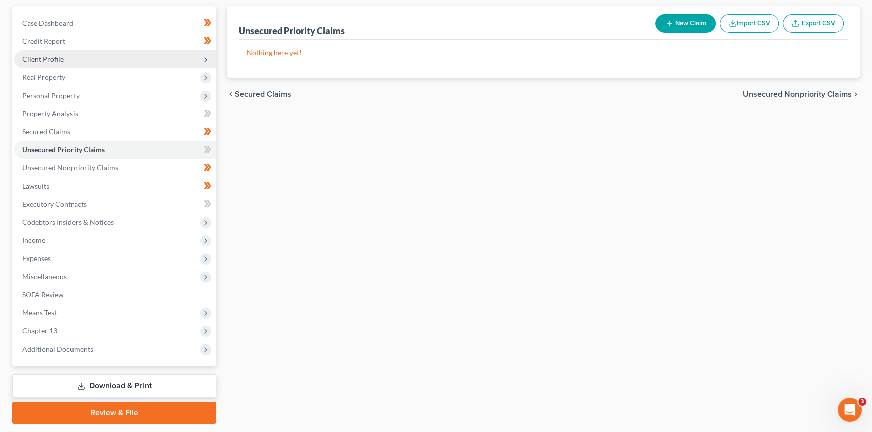
scroll to position [91, 0]
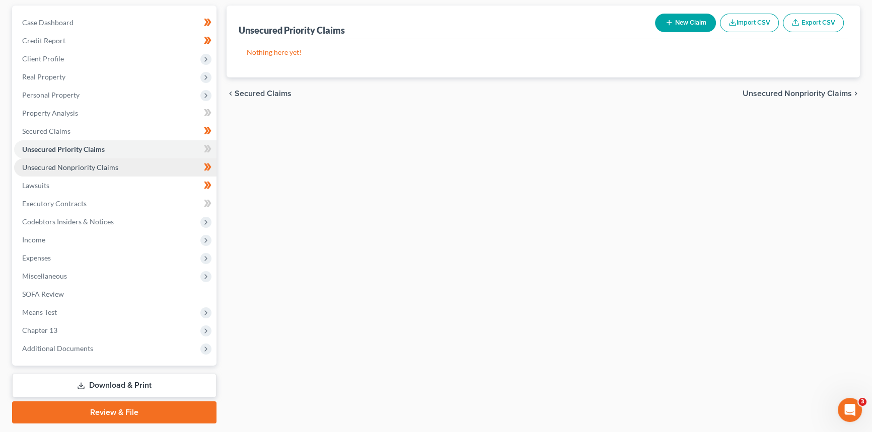
click at [92, 163] on span "Unsecured Nonpriority Claims" at bounding box center [70, 167] width 96 height 9
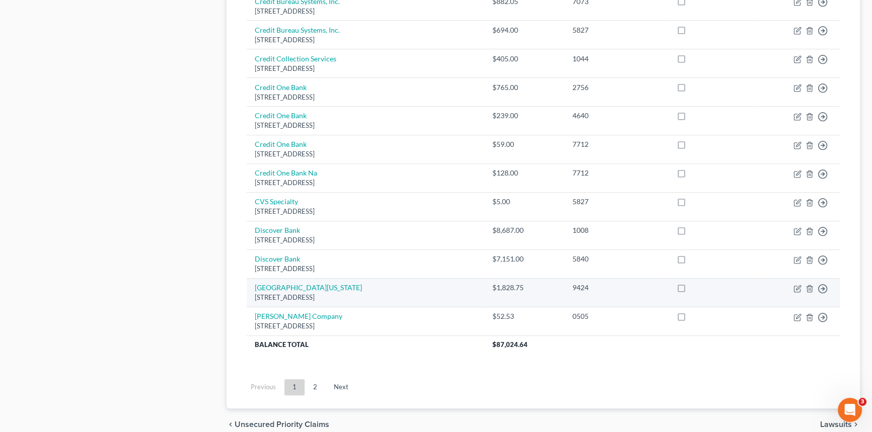
scroll to position [730, 0]
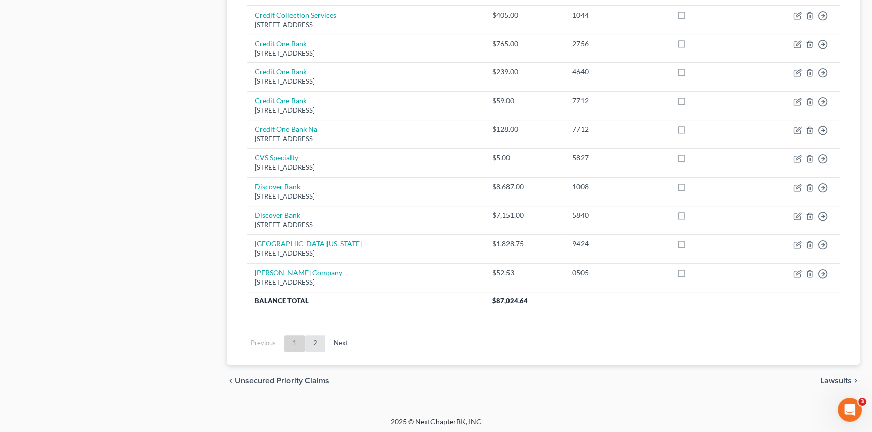
click at [319, 343] on link "2" at bounding box center [315, 344] width 20 height 16
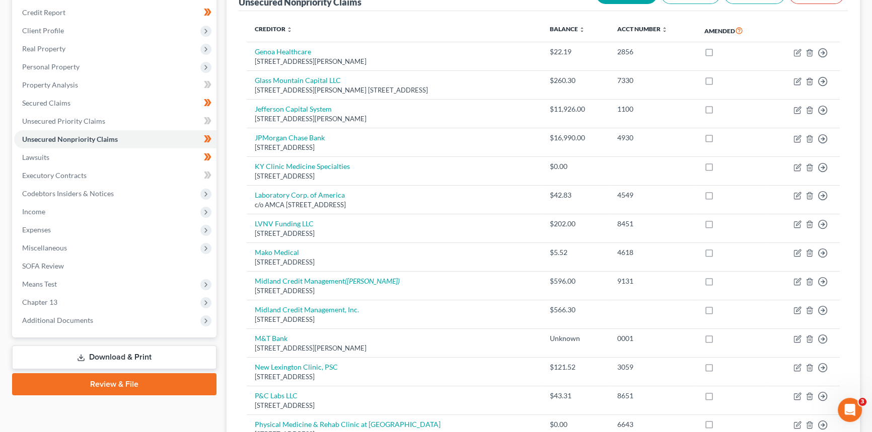
scroll to position [644, 0]
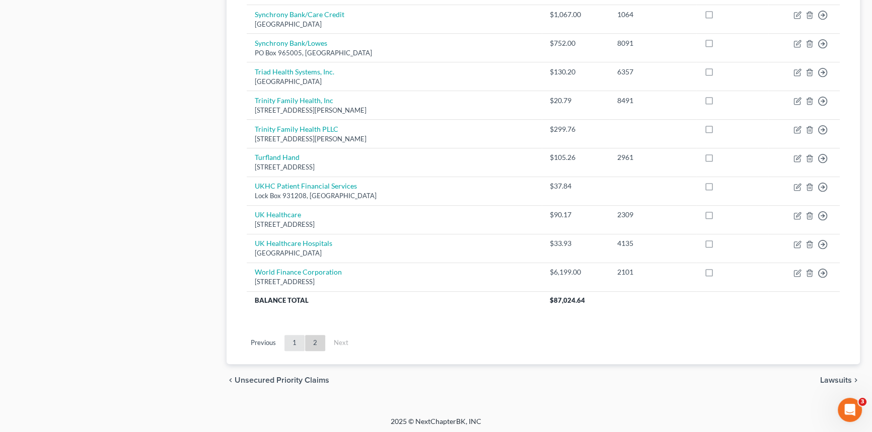
click at [294, 344] on link "1" at bounding box center [294, 343] width 20 height 16
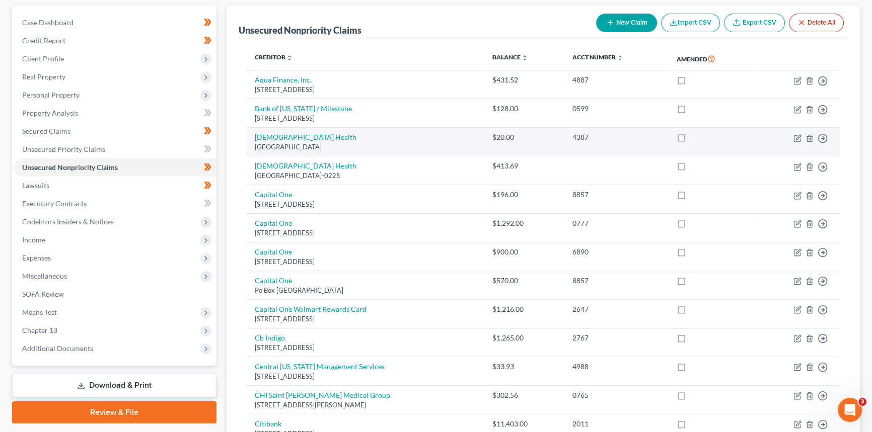
scroll to position [0, 0]
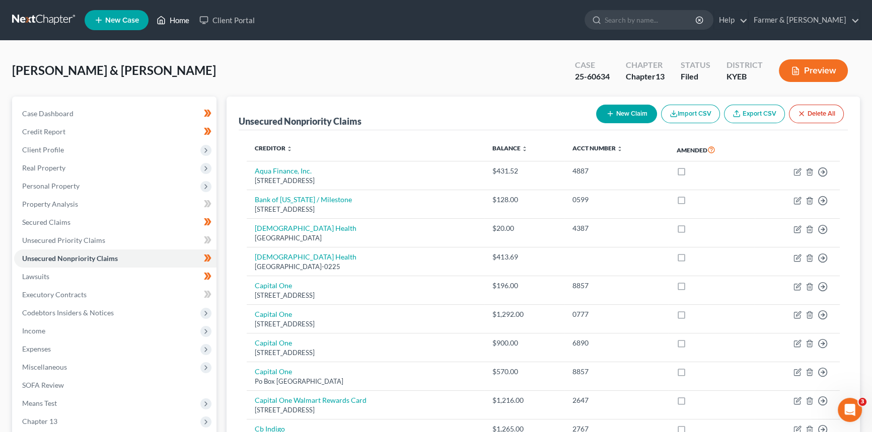
click at [179, 21] on link "Home" at bounding box center [173, 20] width 43 height 18
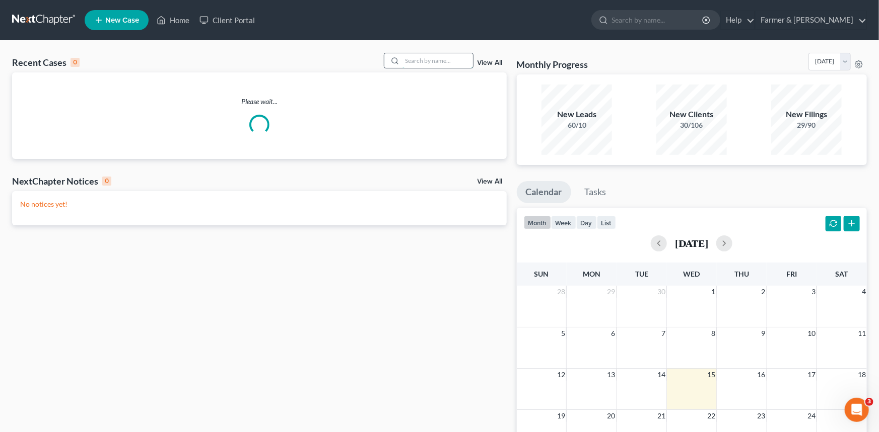
click at [423, 57] on input "search" at bounding box center [437, 60] width 70 height 15
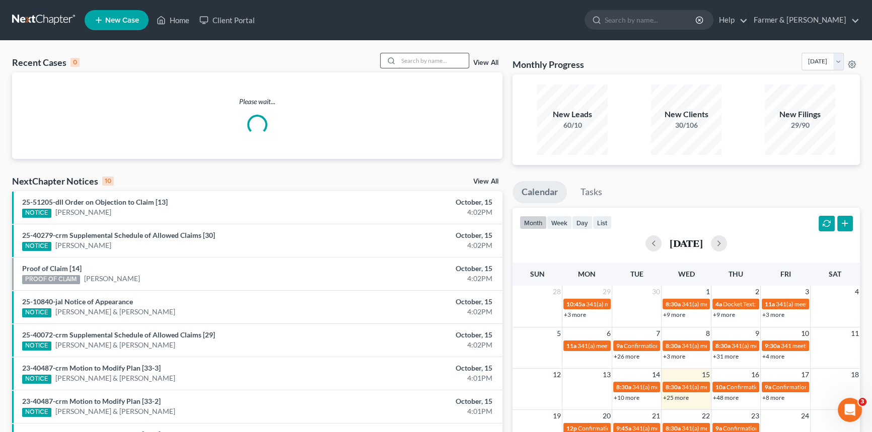
click at [423, 57] on input "search" at bounding box center [433, 60] width 70 height 15
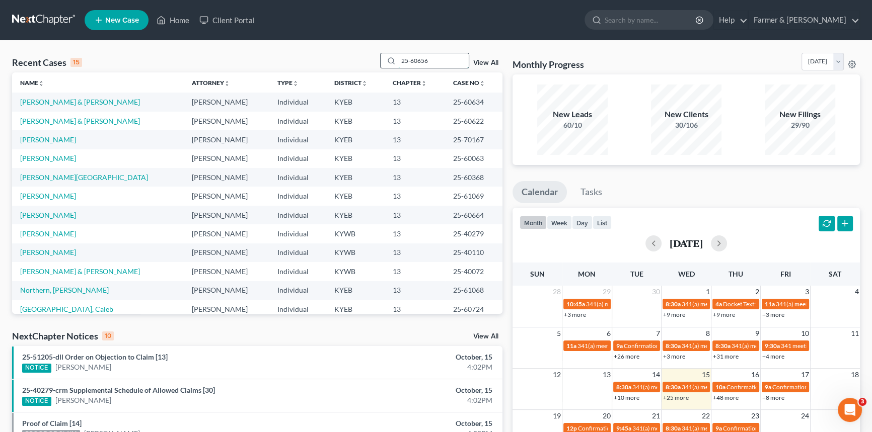
type input "25-60656"
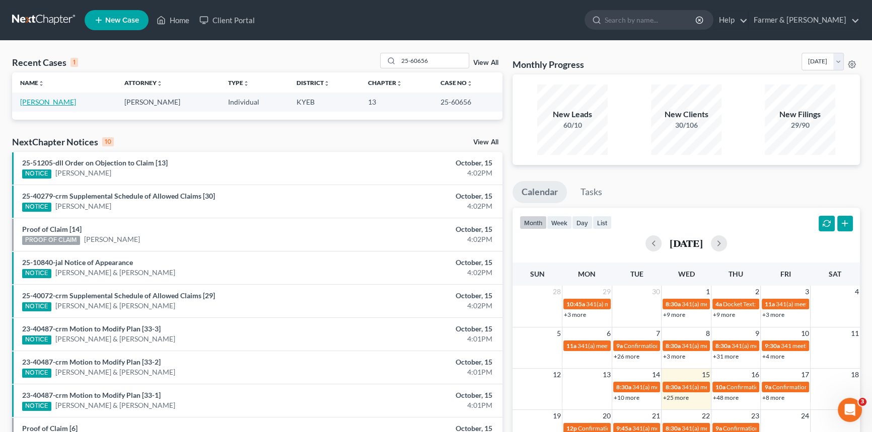
click at [46, 101] on link "[PERSON_NAME]" at bounding box center [48, 102] width 56 height 9
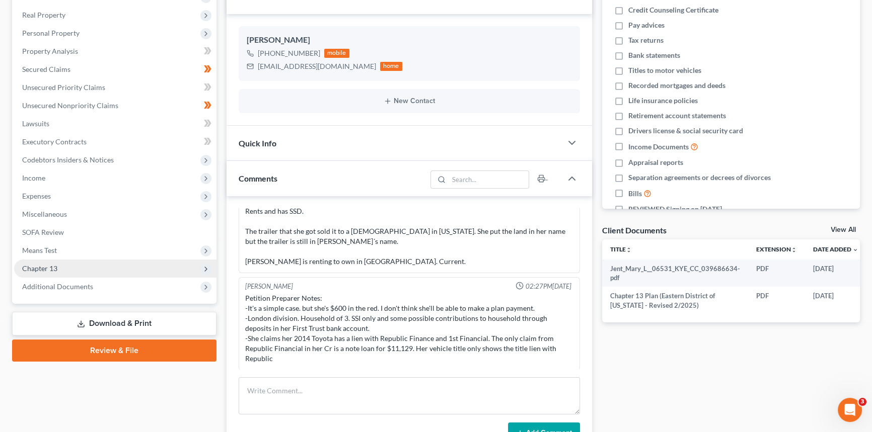
scroll to position [183, 0]
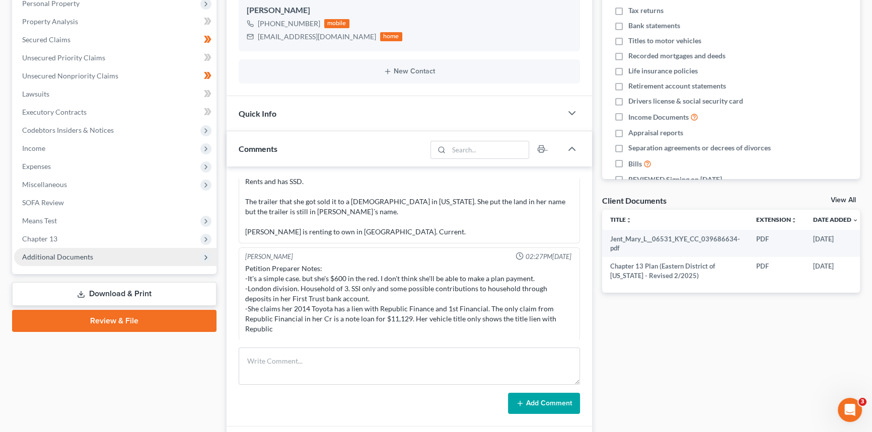
click at [65, 254] on span "Additional Documents" at bounding box center [57, 257] width 71 height 9
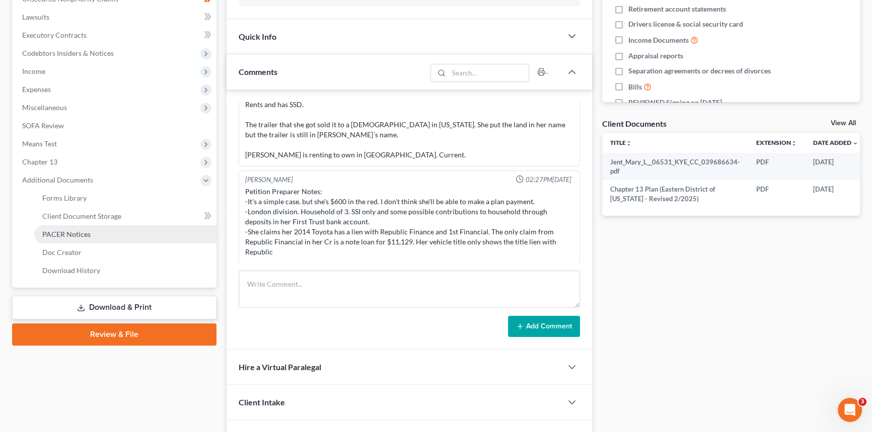
scroll to position [274, 0]
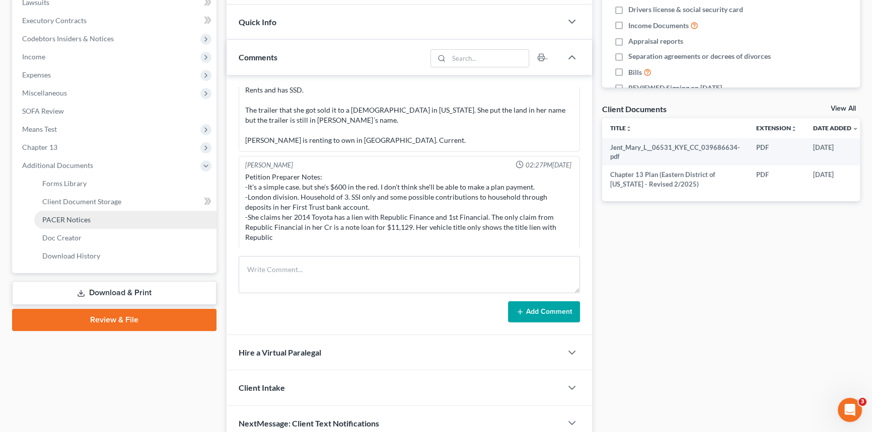
click at [71, 219] on span "PACER Notices" at bounding box center [66, 219] width 48 height 9
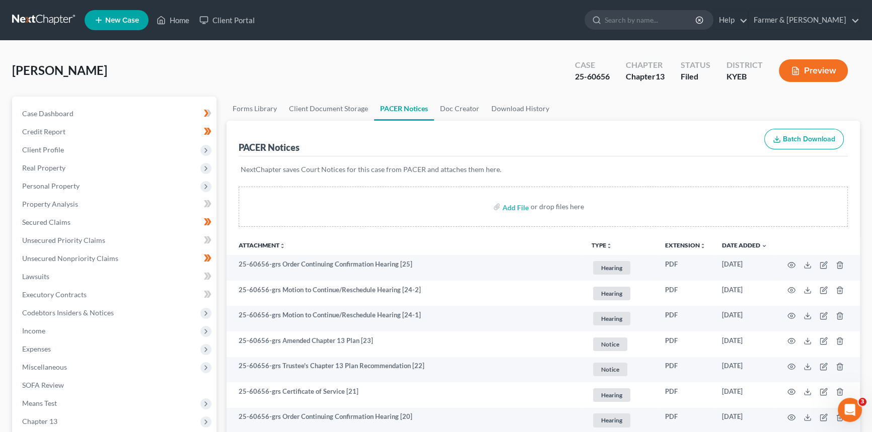
scroll to position [45, 0]
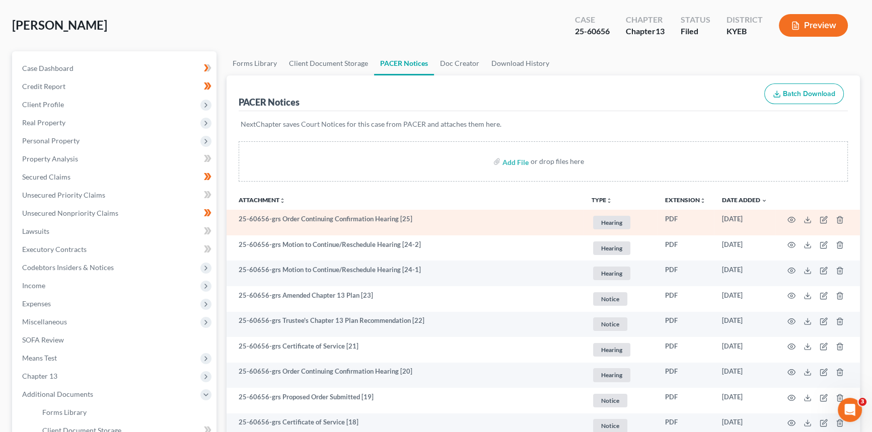
click at [786, 216] on td at bounding box center [817, 223] width 85 height 26
click at [790, 216] on icon "button" at bounding box center [791, 220] width 8 height 8
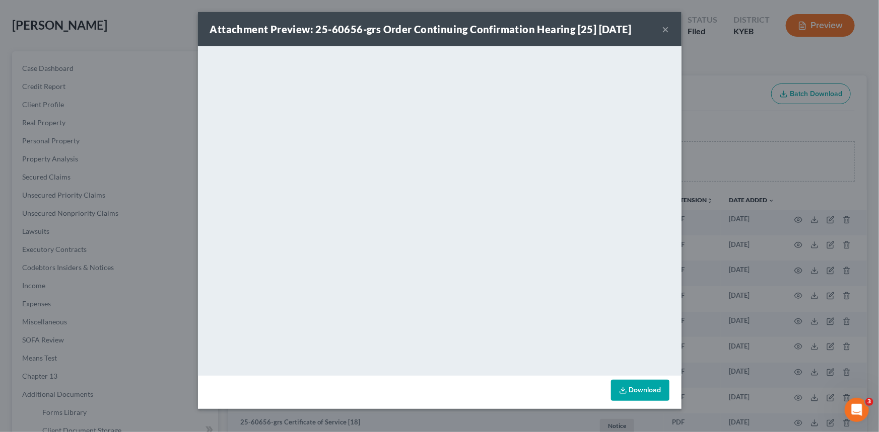
click at [661, 31] on div "Attachment Preview: 25-60656-grs Order Continuing Confirmation Hearing [25] [DA…" at bounding box center [439, 29] width 483 height 34
click at [664, 28] on button "×" at bounding box center [665, 29] width 7 height 12
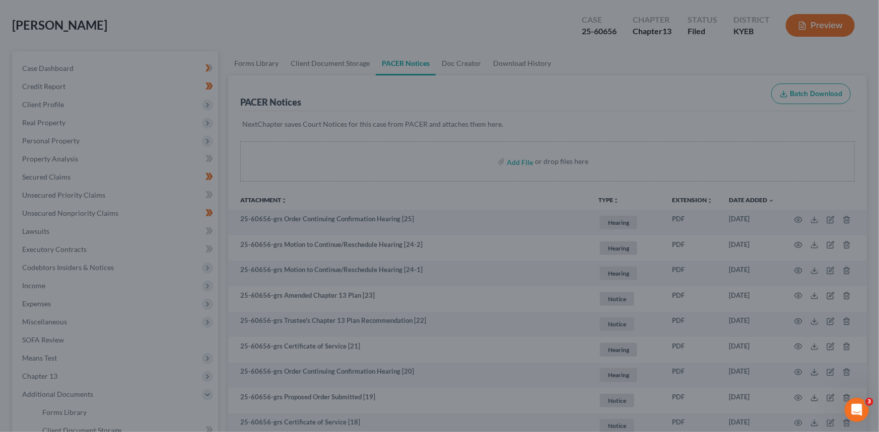
drag, startPoint x: 665, startPoint y: 30, endPoint x: 369, endPoint y: 166, distance: 325.5
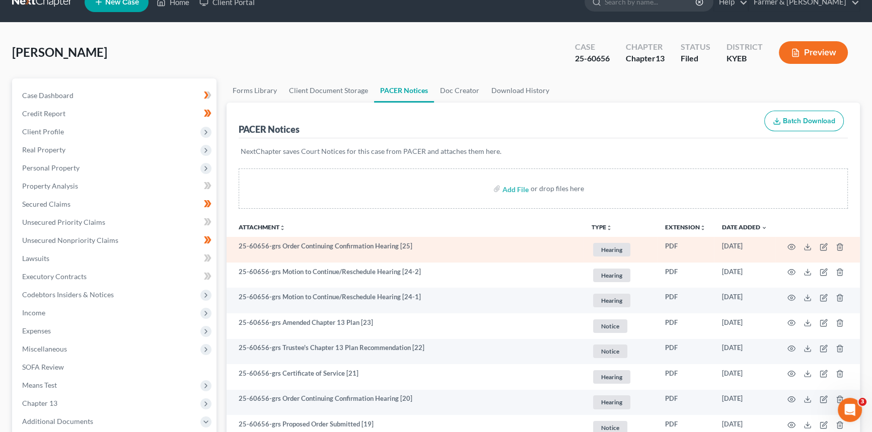
scroll to position [0, 0]
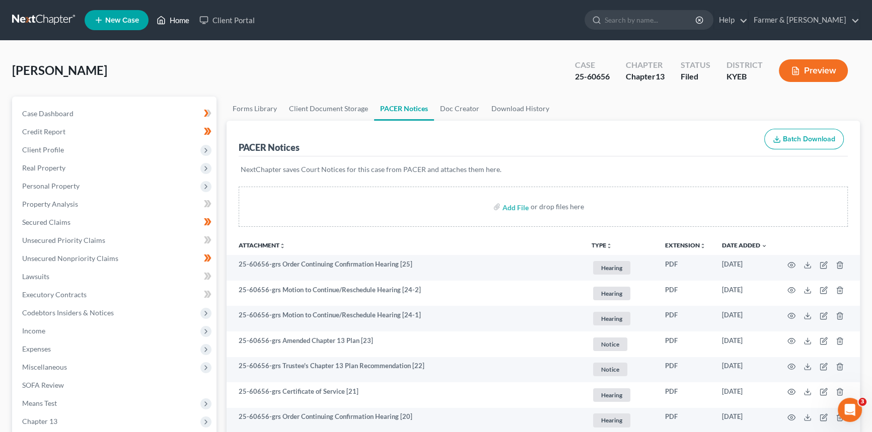
click at [176, 21] on link "Home" at bounding box center [173, 20] width 43 height 18
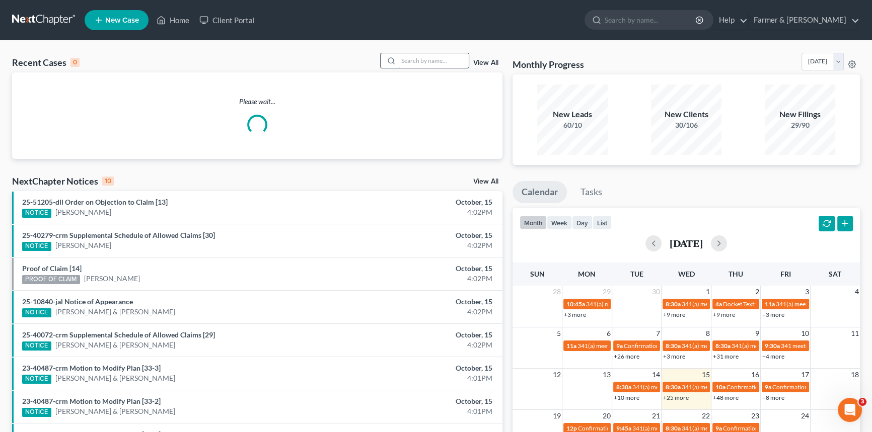
click at [426, 60] on input "search" at bounding box center [433, 60] width 70 height 15
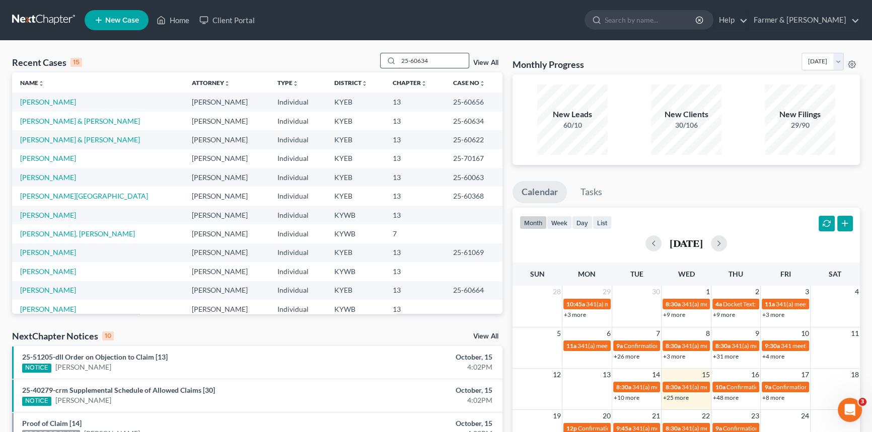
type input "25-60634"
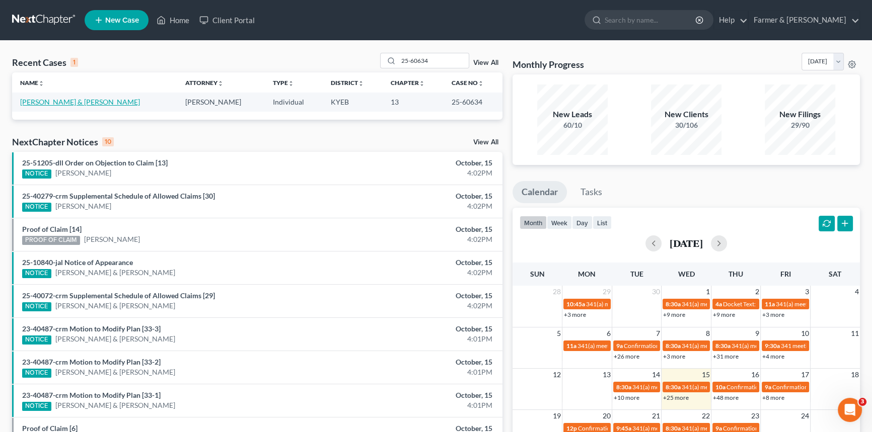
click at [77, 102] on link "[PERSON_NAME] & [PERSON_NAME]" at bounding box center [80, 102] width 120 height 9
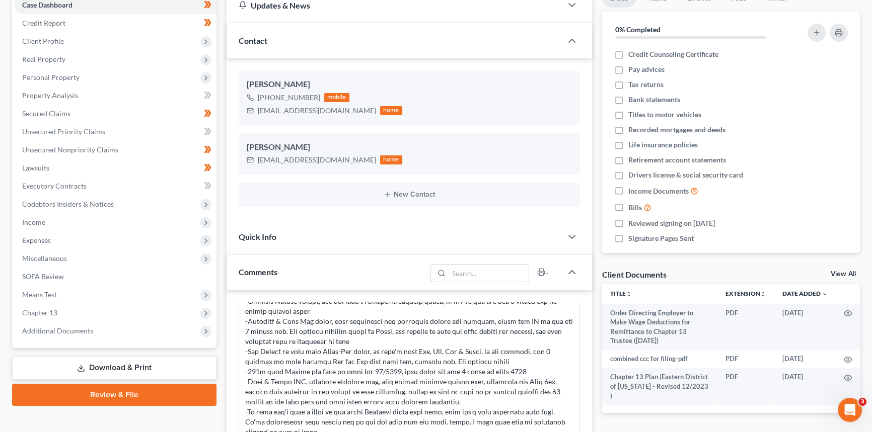
scroll to position [229, 0]
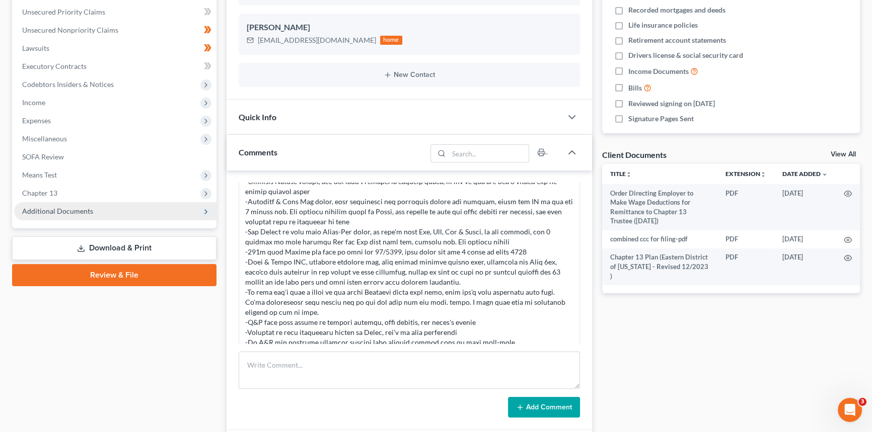
click at [65, 209] on span "Additional Documents" at bounding box center [57, 211] width 71 height 9
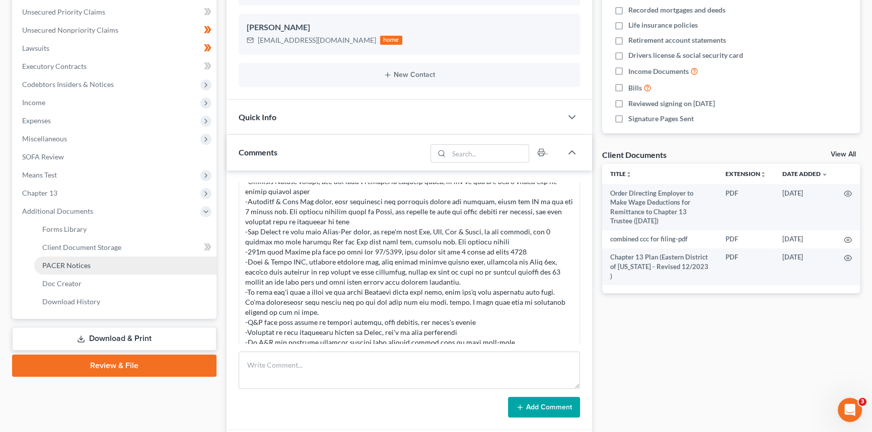
click at [81, 261] on span "PACER Notices" at bounding box center [66, 265] width 48 height 9
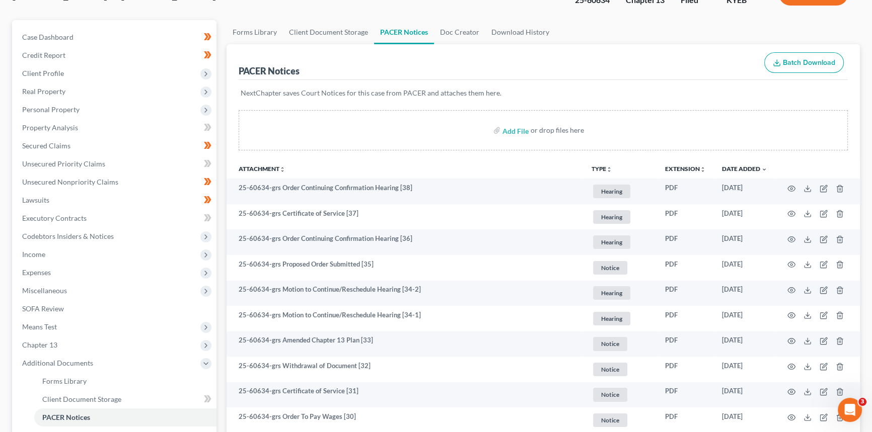
scroll to position [91, 0]
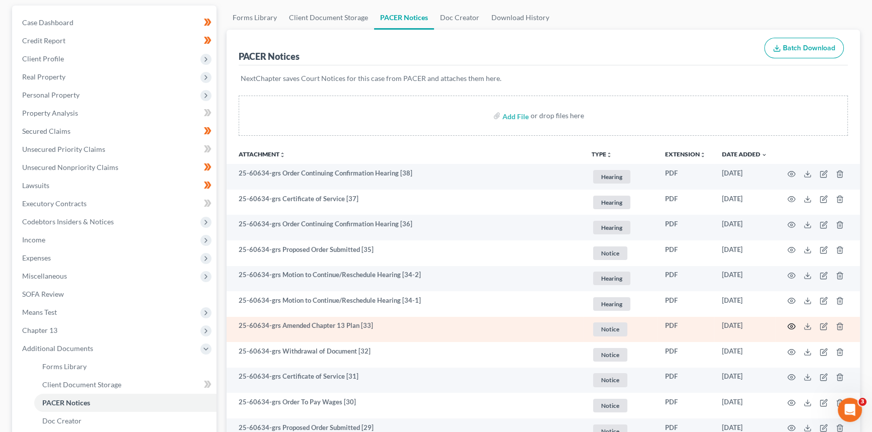
click at [790, 325] on icon "button" at bounding box center [791, 327] width 8 height 8
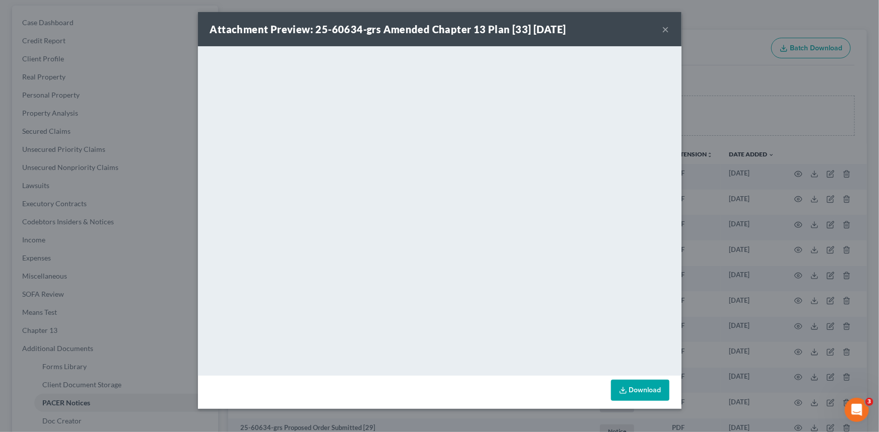
click at [667, 27] on button "×" at bounding box center [665, 29] width 7 height 12
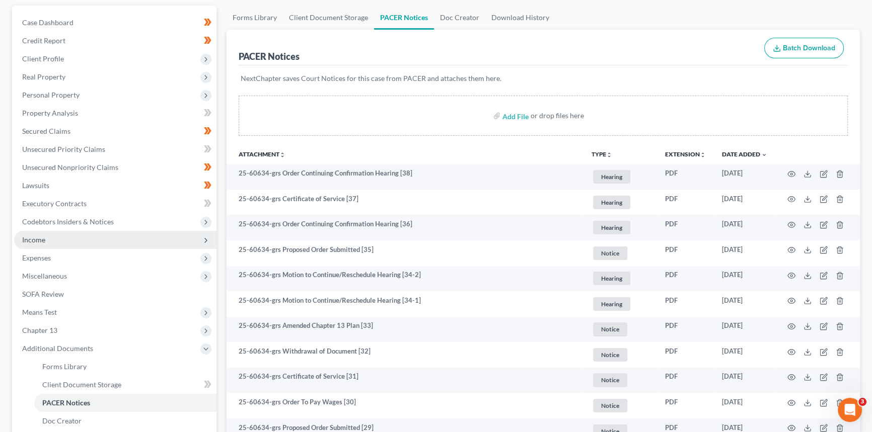
click at [76, 239] on span "Income" at bounding box center [115, 240] width 202 height 18
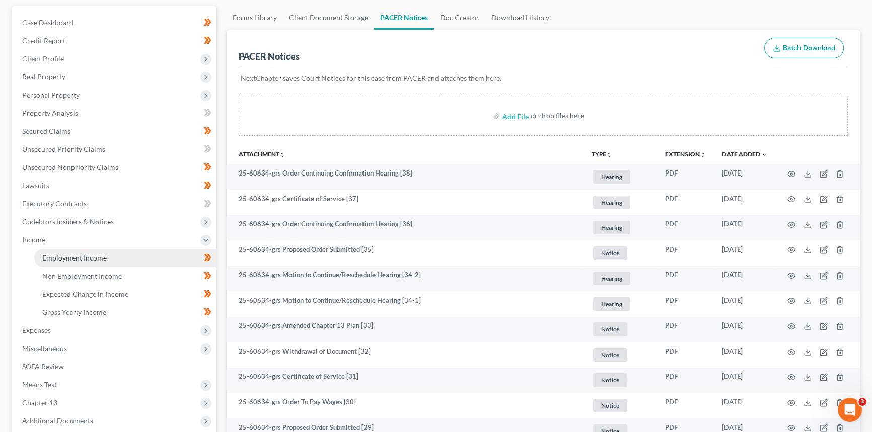
click at [66, 257] on span "Employment Income" at bounding box center [74, 258] width 64 height 9
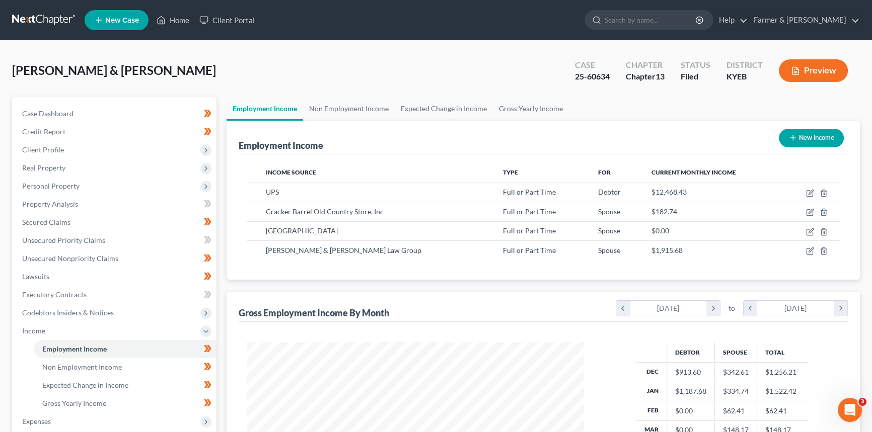
click at [822, 72] on button "Preview" at bounding box center [813, 70] width 69 height 23
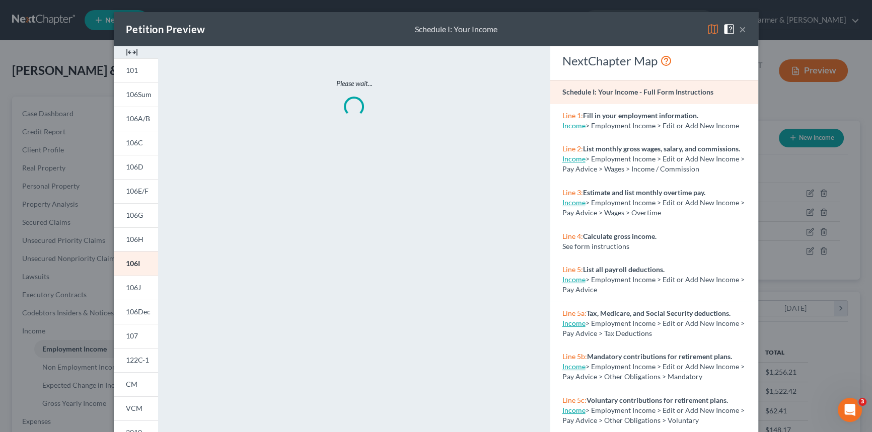
scroll to position [180, 360]
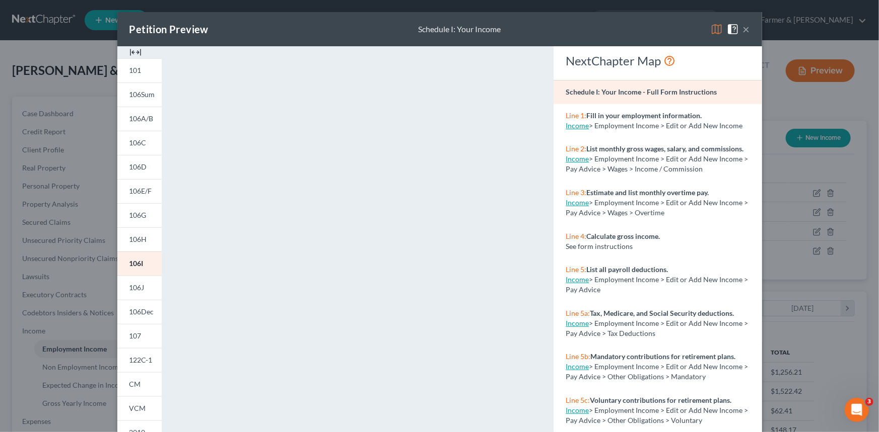
drag, startPoint x: 744, startPoint y: 29, endPoint x: 527, endPoint y: 141, distance: 243.6
click at [744, 29] on button "×" at bounding box center [746, 29] width 7 height 12
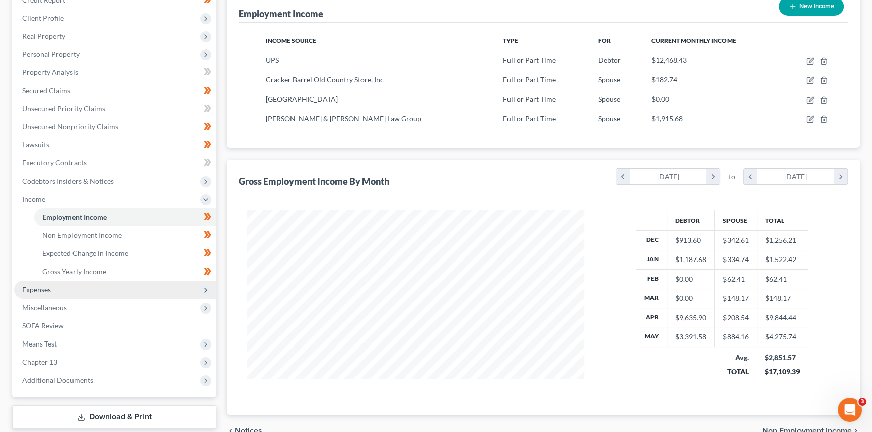
scroll to position [137, 0]
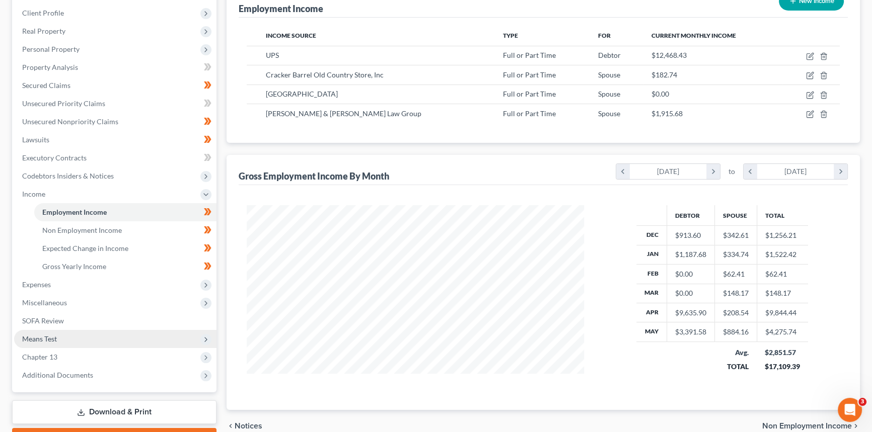
drag, startPoint x: 38, startPoint y: 352, endPoint x: 70, endPoint y: 346, distance: 32.8
click at [38, 353] on span "Chapter 13" at bounding box center [39, 357] width 35 height 9
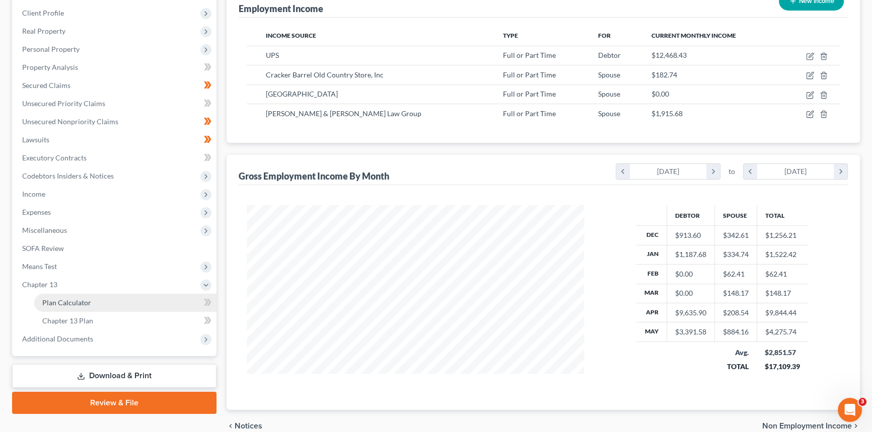
click at [90, 304] on link "Plan Calculator" at bounding box center [125, 303] width 182 height 18
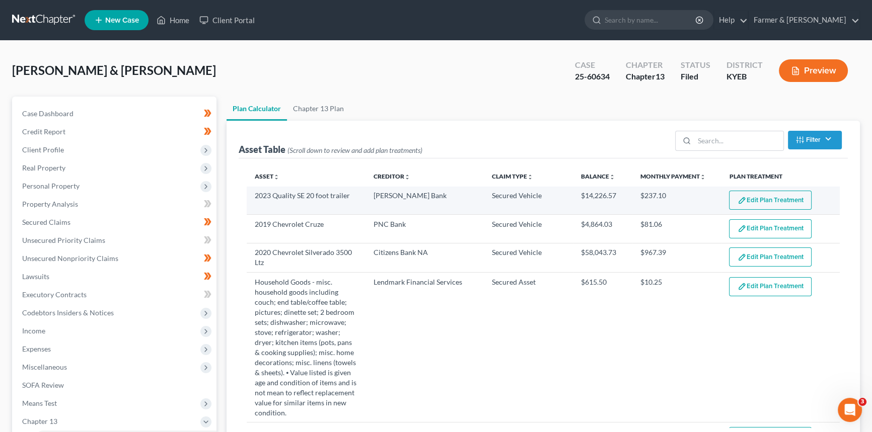
select select "59"
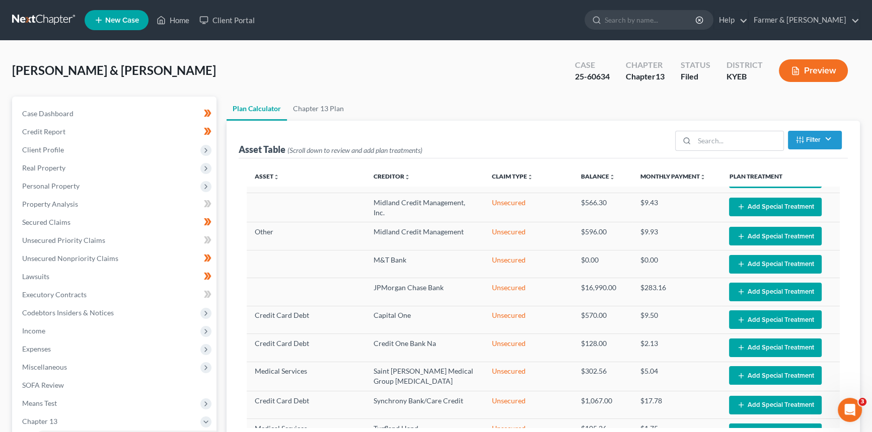
scroll to position [1556, 0]
click at [175, 15] on link "Home" at bounding box center [173, 20] width 43 height 18
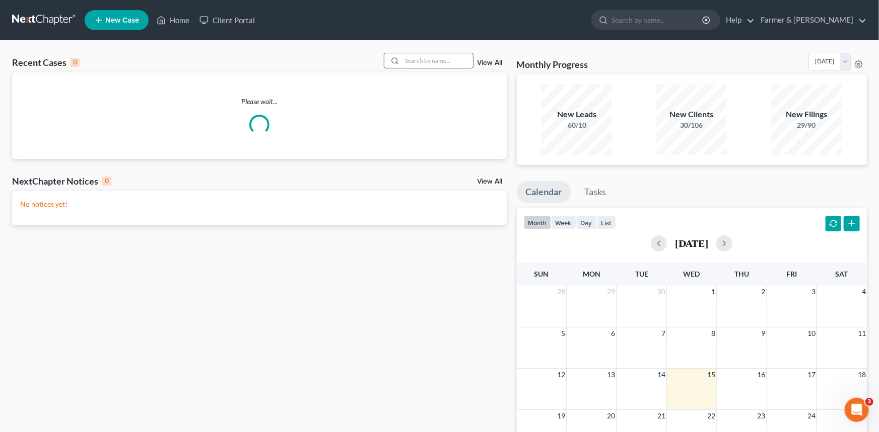
click at [433, 64] on input "search" at bounding box center [437, 60] width 70 height 15
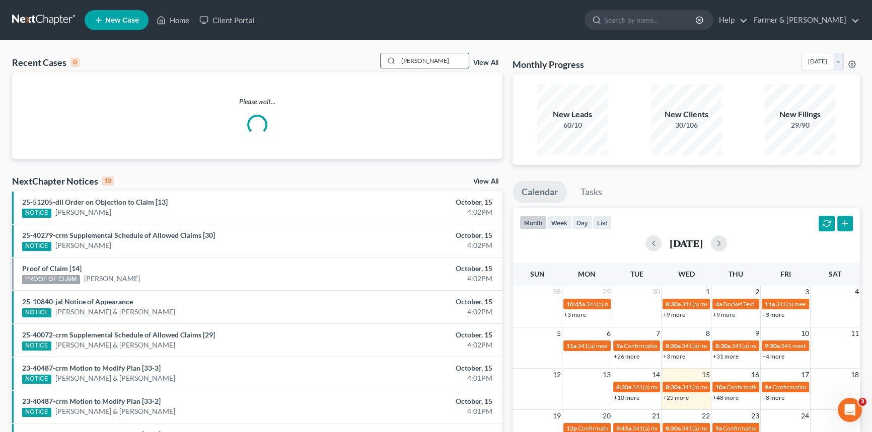
type input "[PERSON_NAME]"
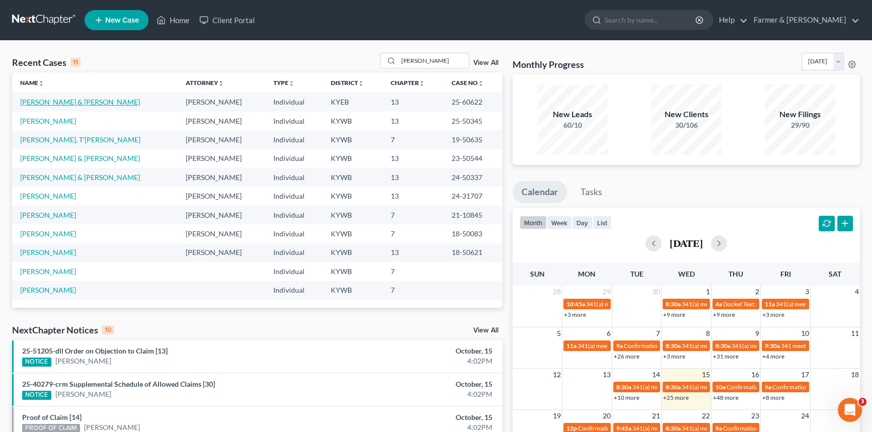
click at [57, 104] on link "[PERSON_NAME] & [PERSON_NAME]" at bounding box center [80, 102] width 120 height 9
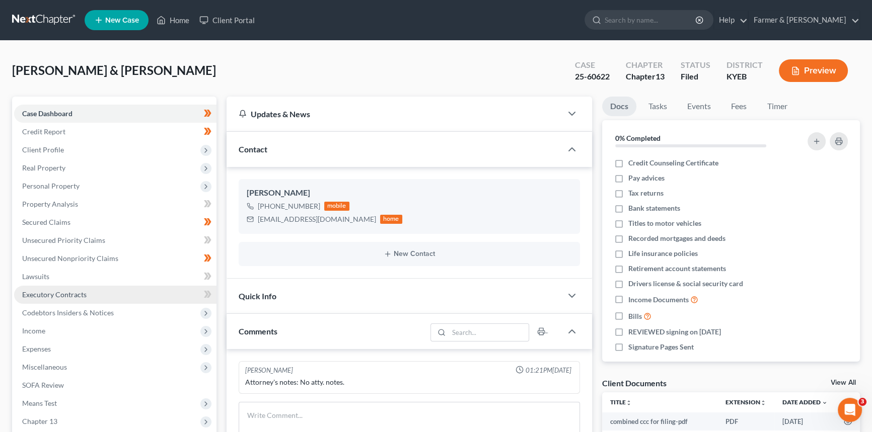
scroll to position [119, 0]
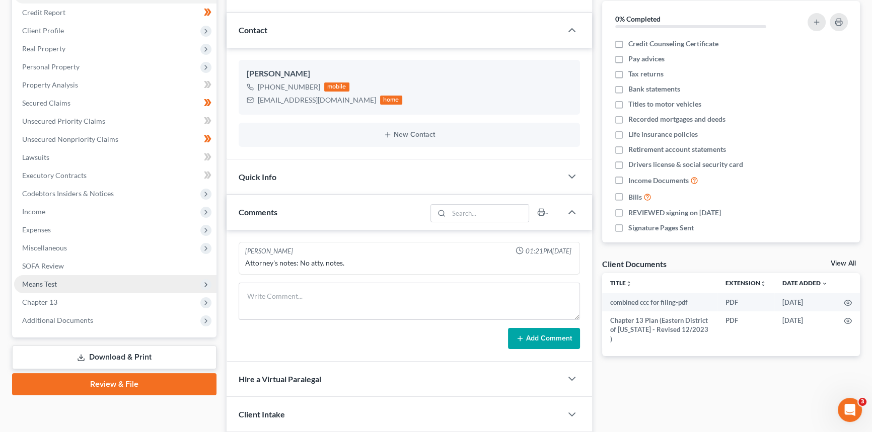
click at [50, 280] on span "Means Test" at bounding box center [39, 284] width 35 height 9
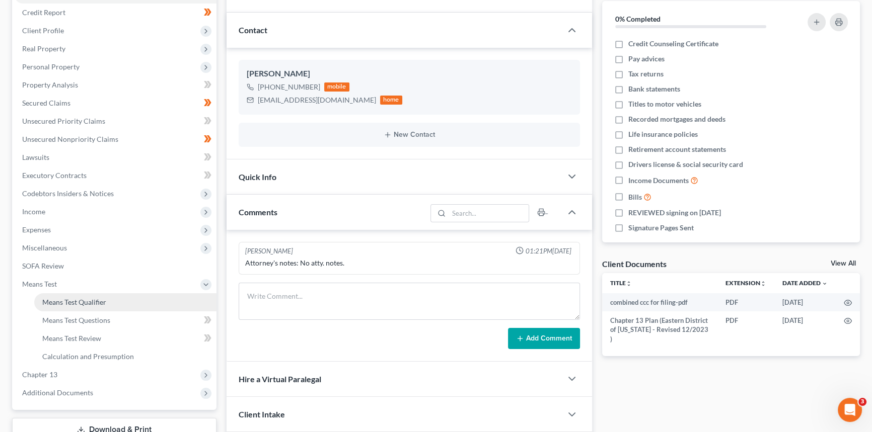
click at [53, 298] on span "Means Test Qualifier" at bounding box center [74, 302] width 64 height 9
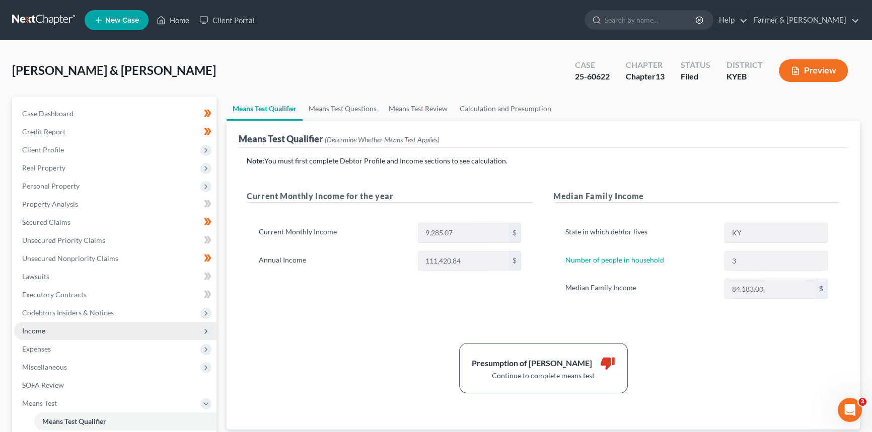
click at [70, 325] on span "Income" at bounding box center [115, 331] width 202 height 18
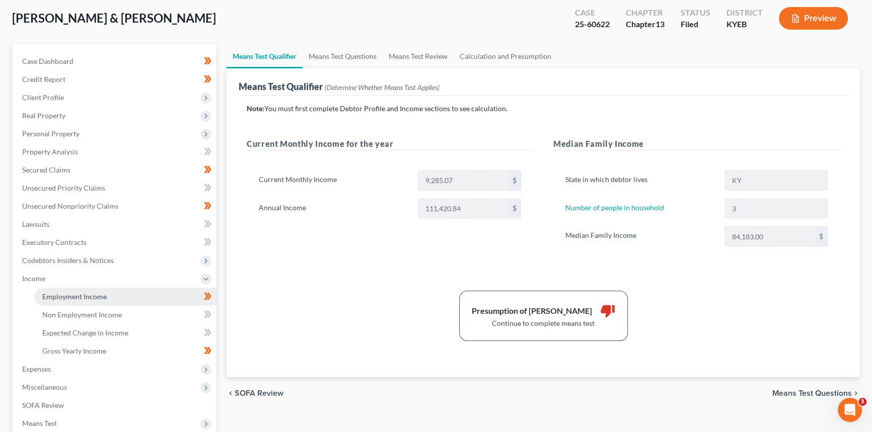
scroll to position [137, 0]
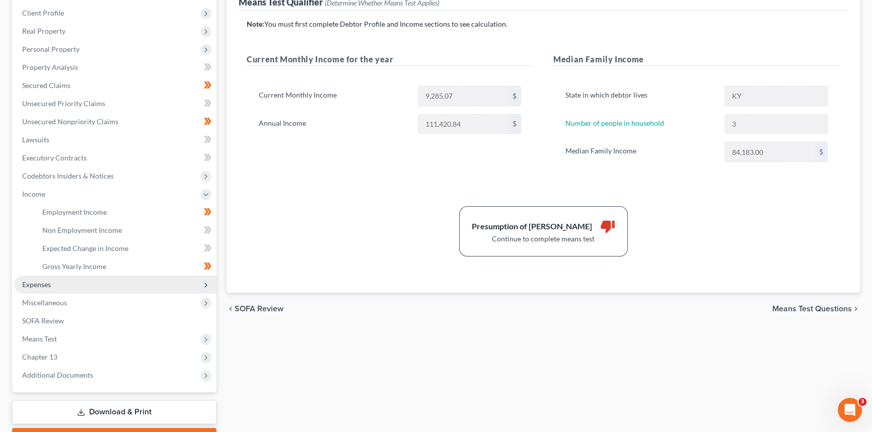
click at [62, 287] on span "Expenses" at bounding box center [115, 285] width 202 height 18
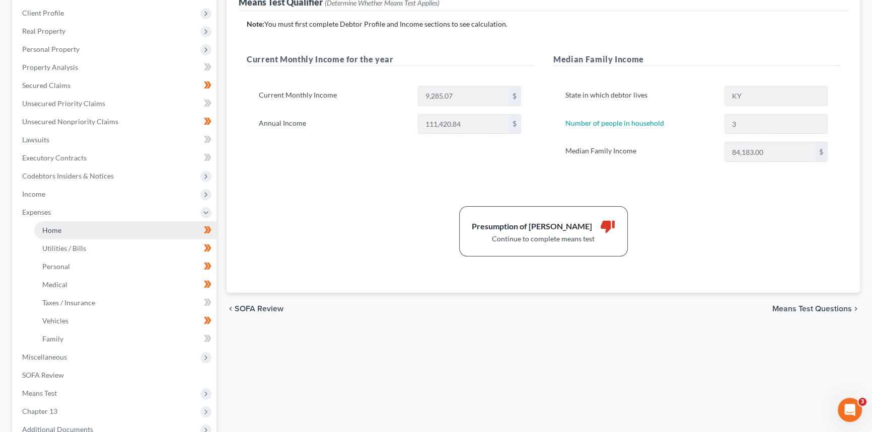
click at [65, 229] on link "Home" at bounding box center [125, 231] width 182 height 18
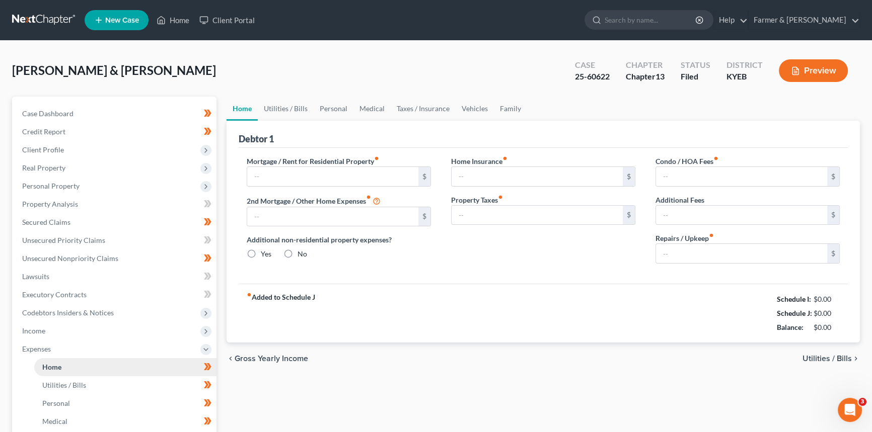
type input "650.00"
type input "0.00"
radio input "true"
type input "0.00"
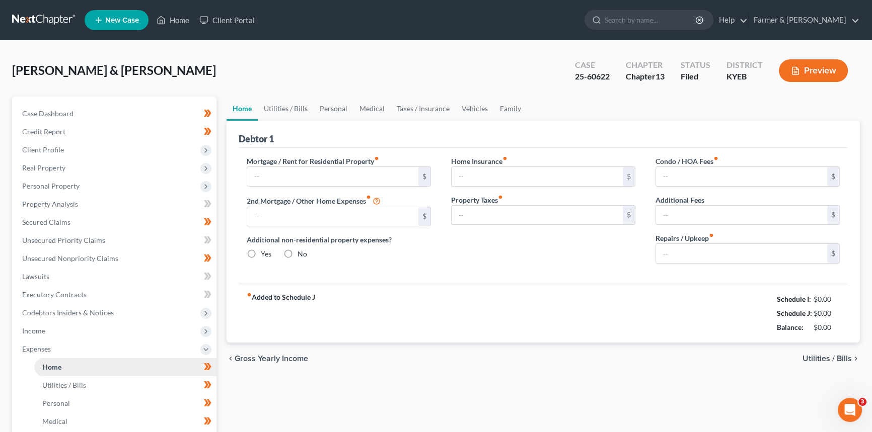
type input "0.00"
type input "100.00"
click at [275, 115] on link "Utilities / Bills" at bounding box center [286, 109] width 56 height 24
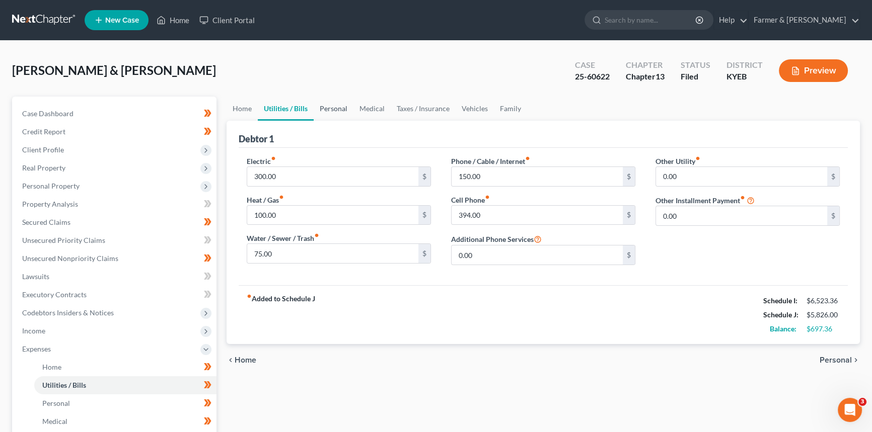
click at [341, 102] on link "Personal" at bounding box center [334, 109] width 40 height 24
